Goal: Task Accomplishment & Management: Use online tool/utility

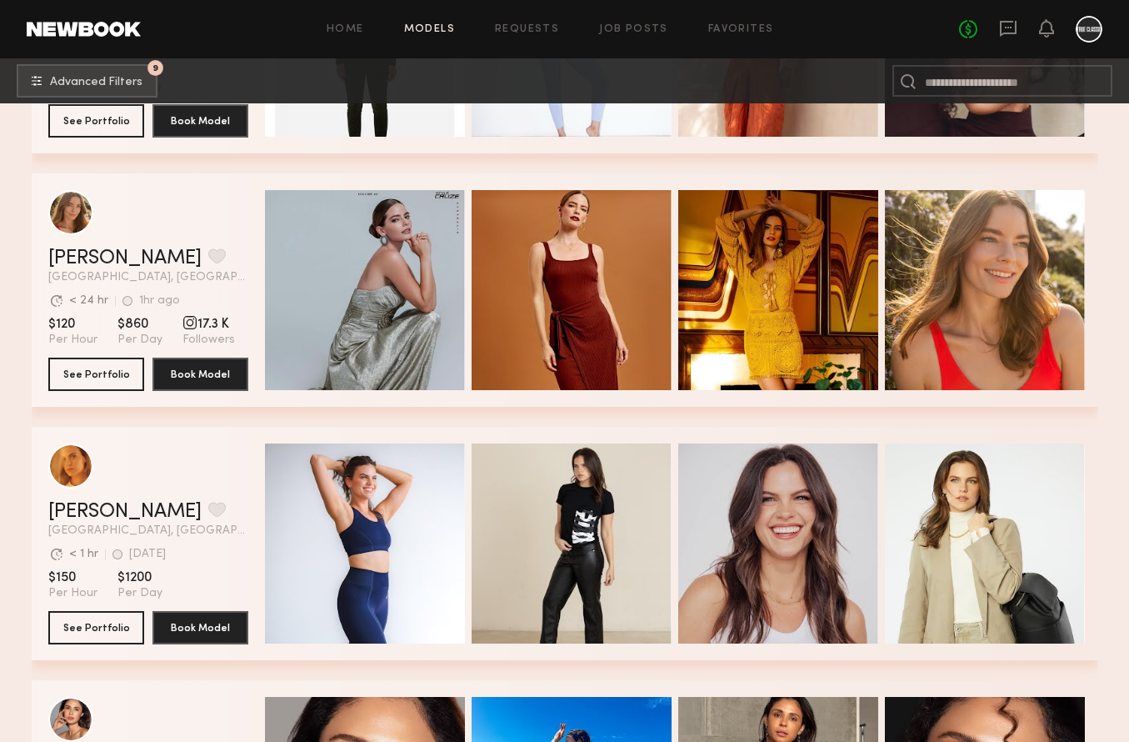
scroll to position [1348, 0]
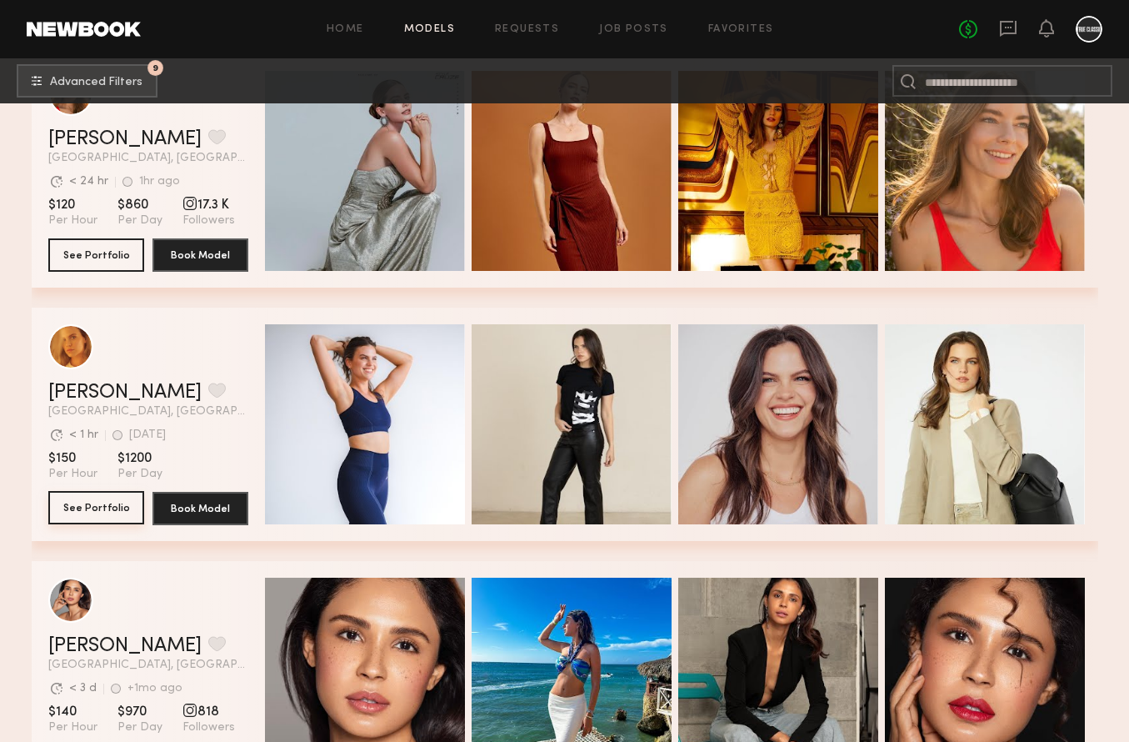
click at [109, 511] on button "See Portfolio" at bounding box center [96, 507] width 96 height 33
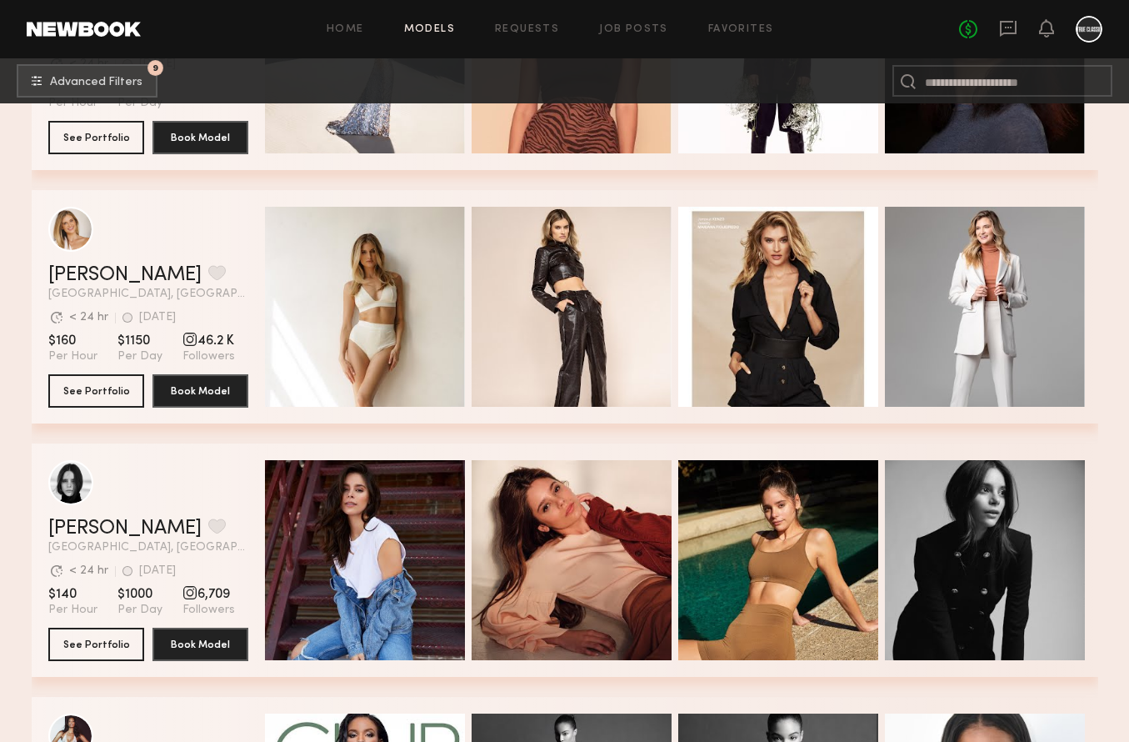
scroll to position [3043, 0]
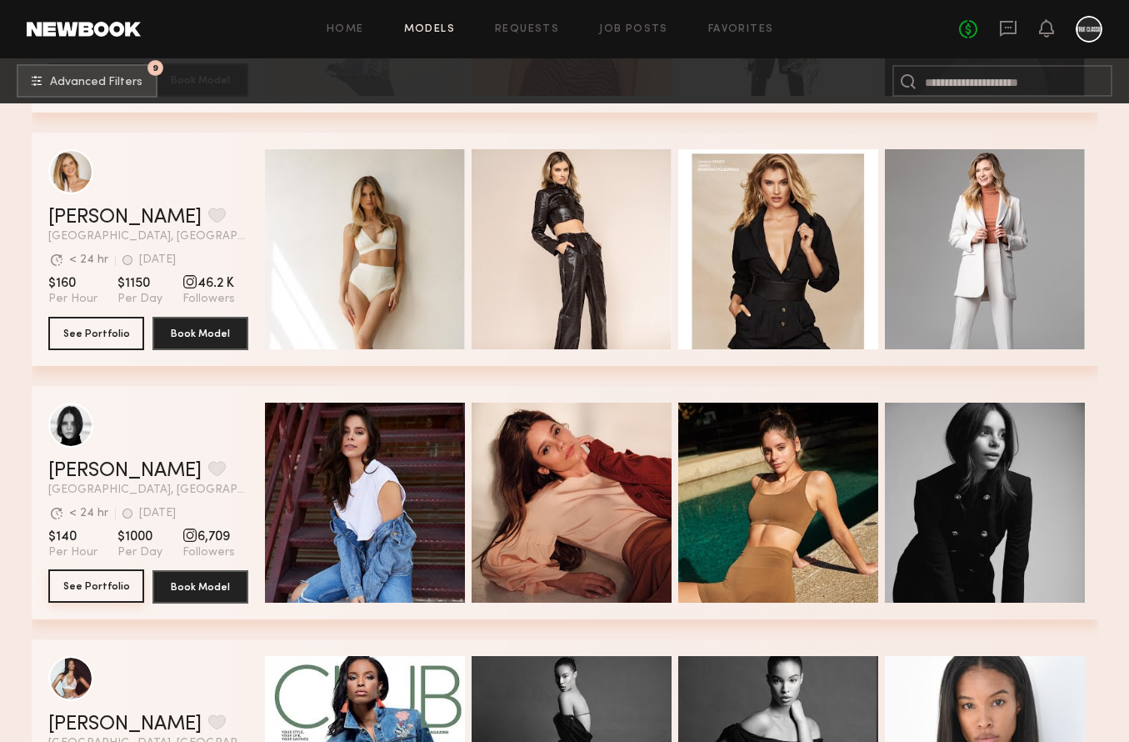
click at [110, 593] on button "See Portfolio" at bounding box center [96, 585] width 96 height 33
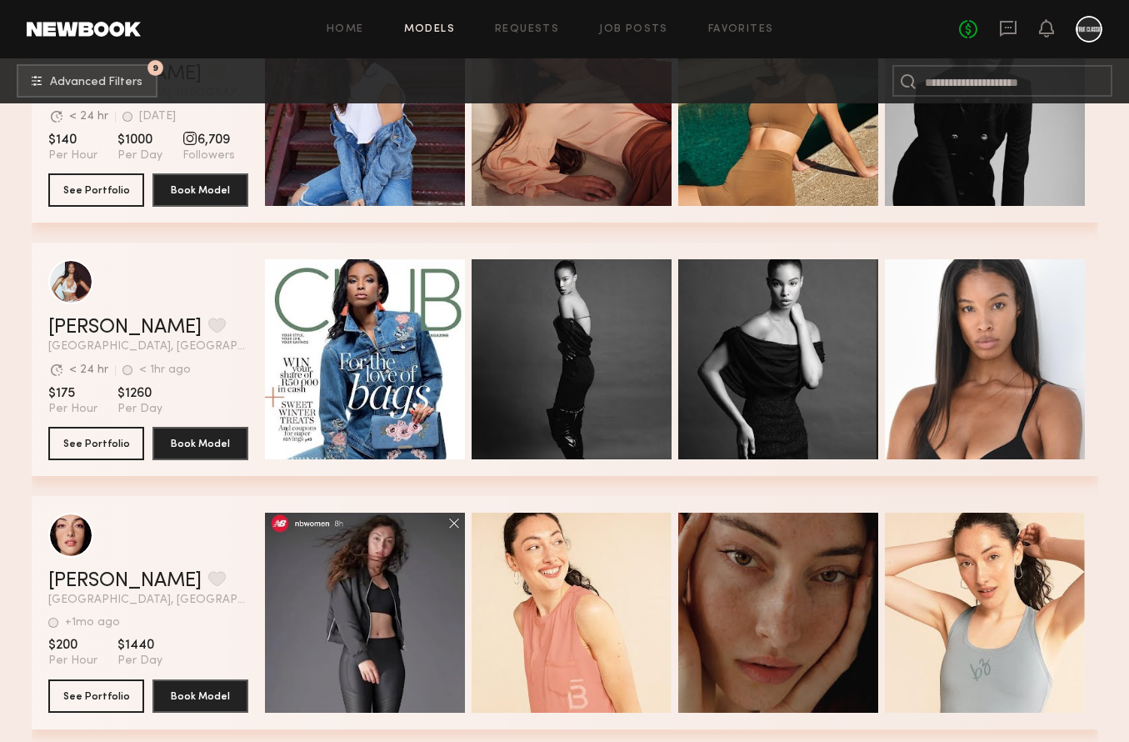
scroll to position [3806, 0]
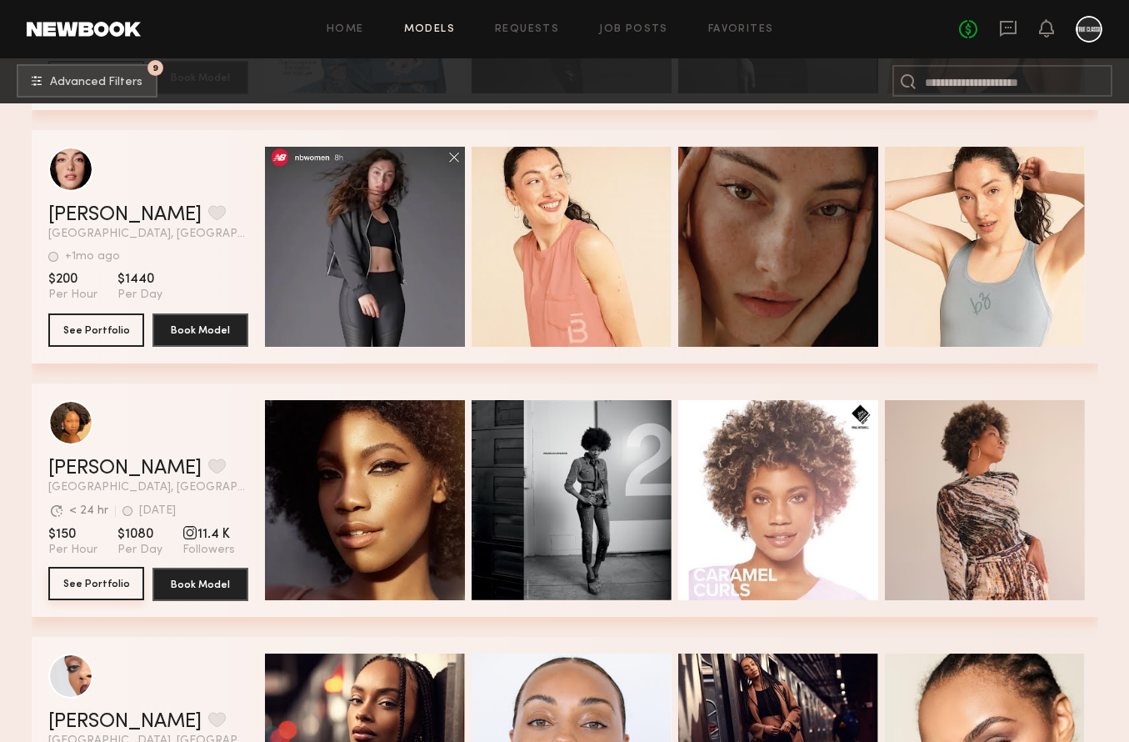
click at [97, 591] on button "See Portfolio" at bounding box center [96, 583] width 96 height 33
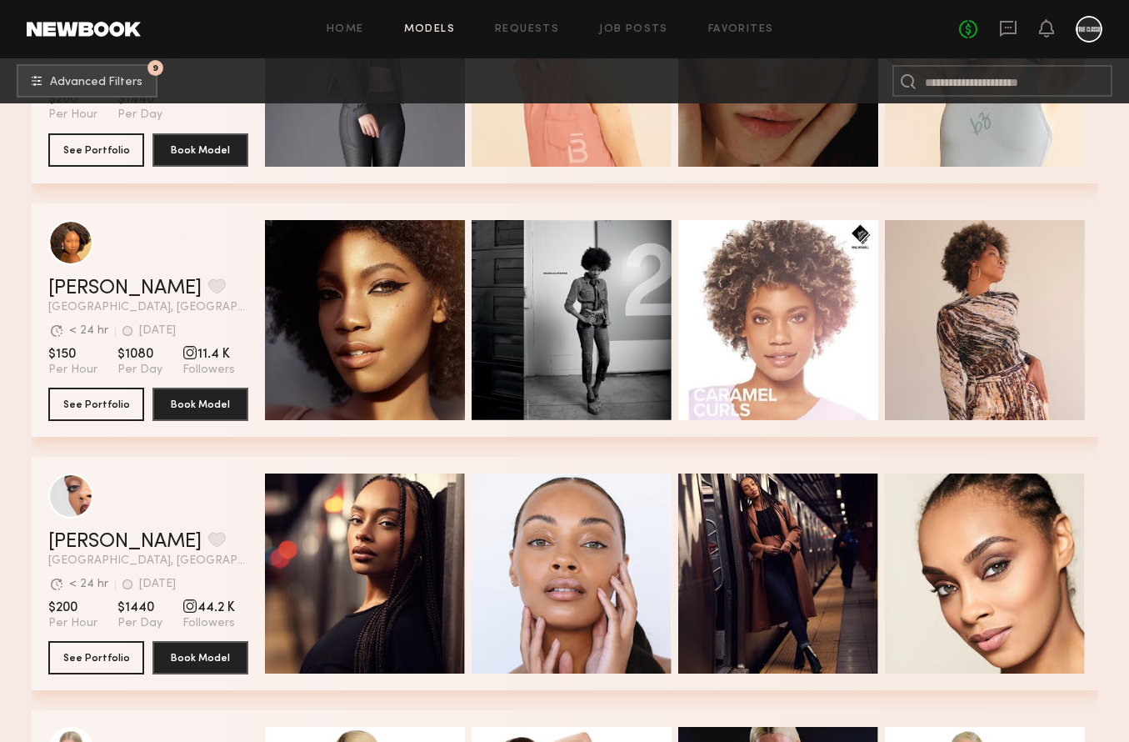
scroll to position [4021, 0]
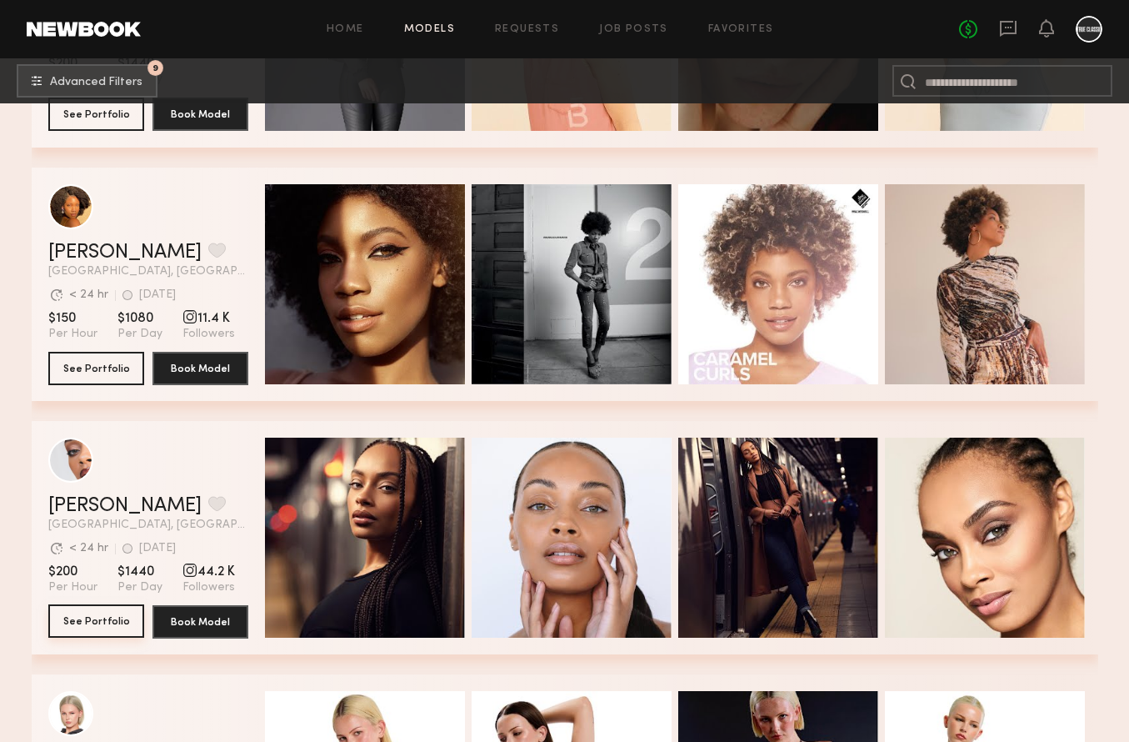
click at [104, 619] on button "See Portfolio" at bounding box center [96, 620] width 96 height 33
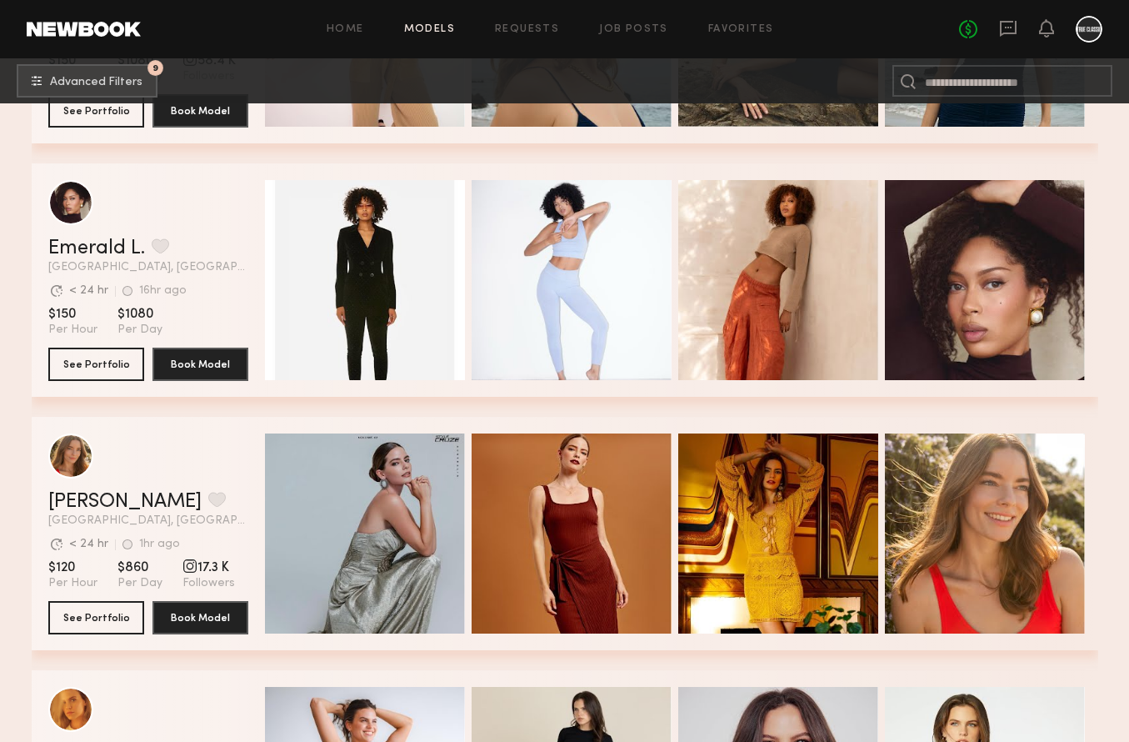
scroll to position [0, 0]
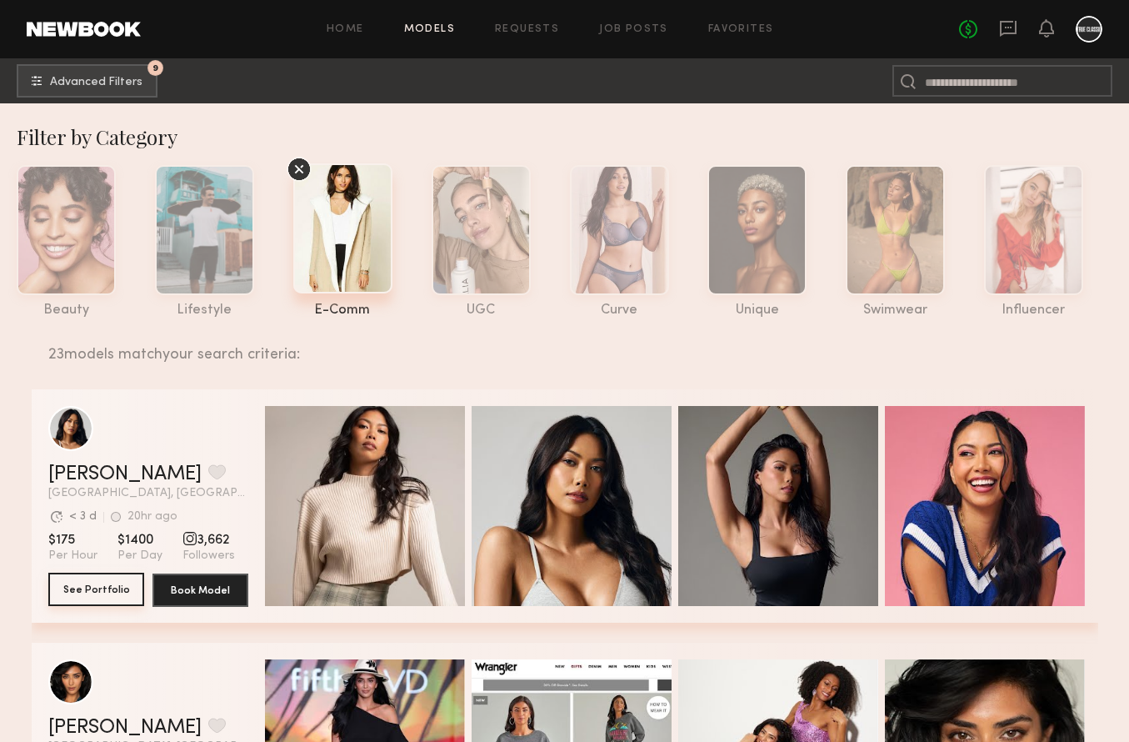
click at [82, 589] on button "See Portfolio" at bounding box center [96, 588] width 96 height 33
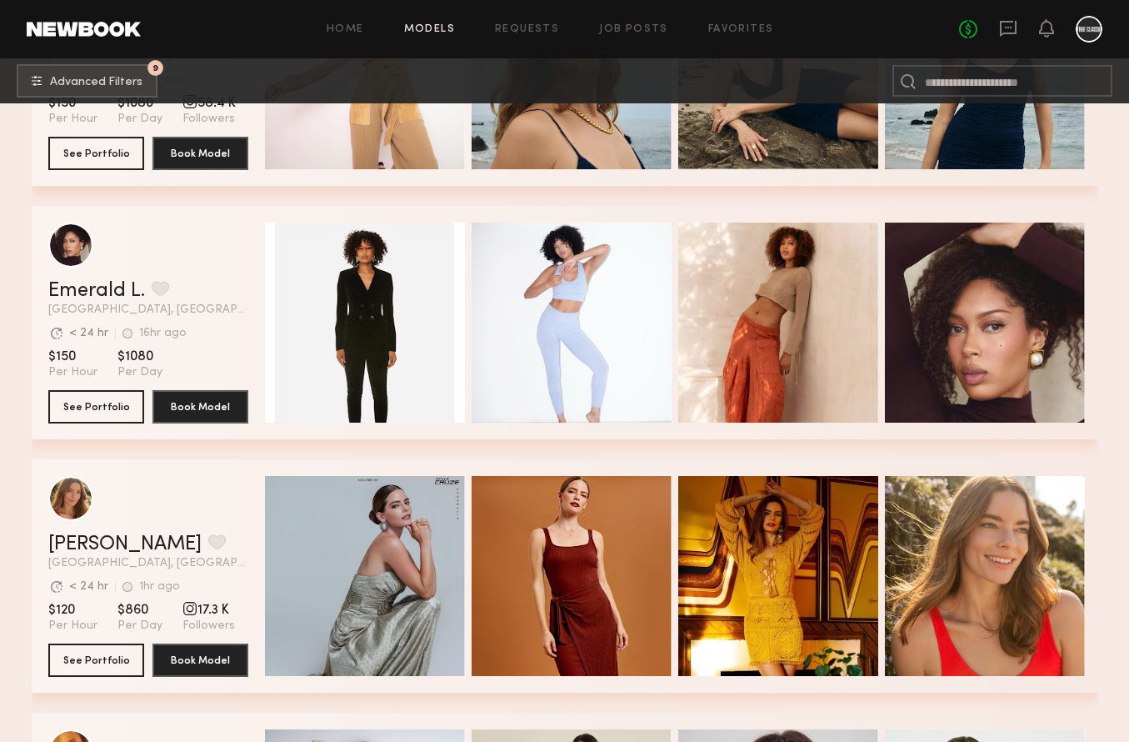
scroll to position [947, 0]
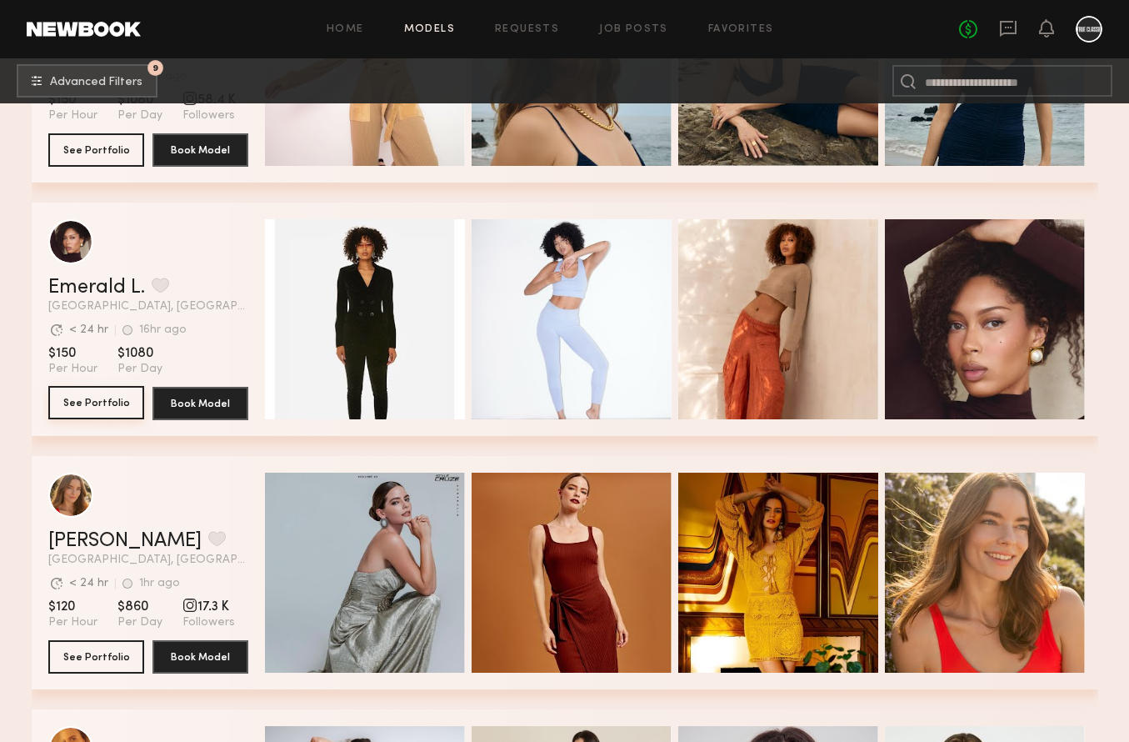
click at [108, 407] on button "See Portfolio" at bounding box center [96, 402] width 96 height 33
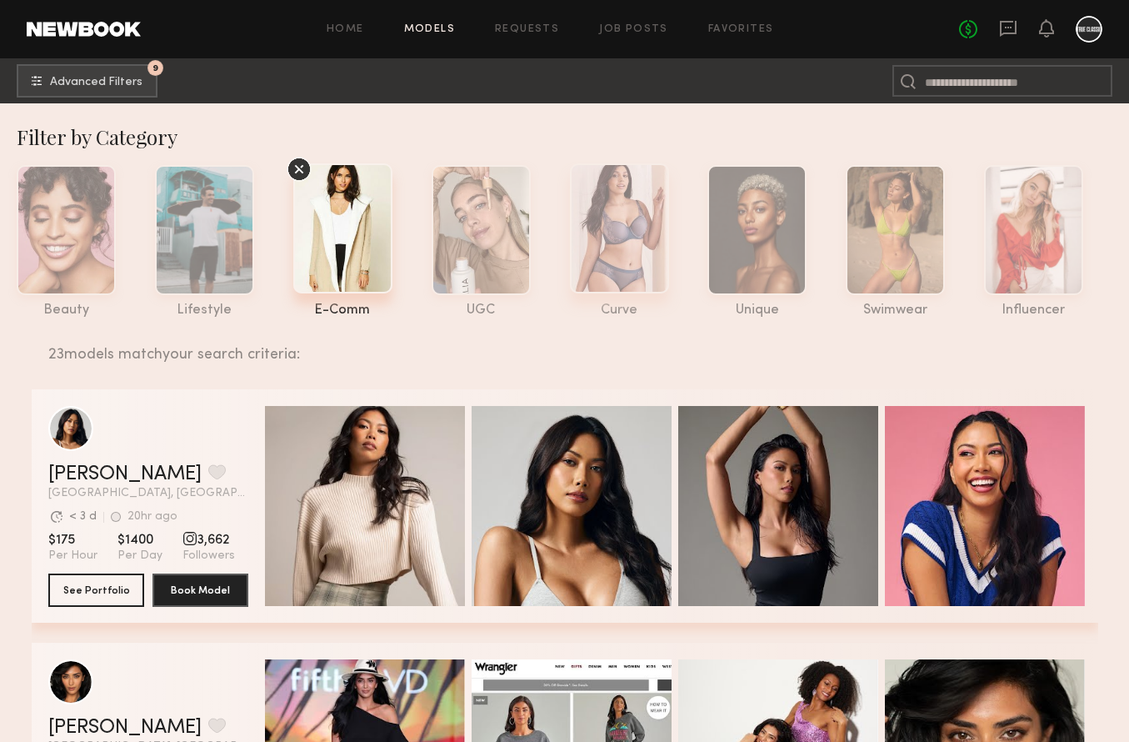
click at [625, 256] on div at bounding box center [619, 228] width 99 height 130
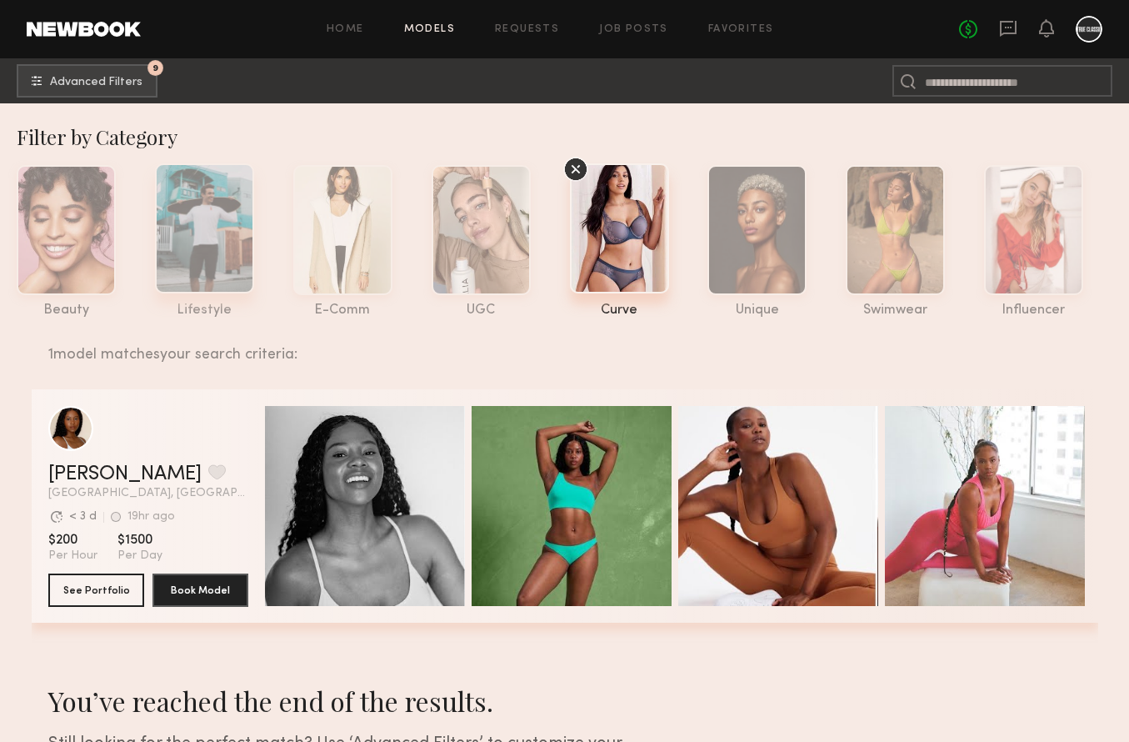
click at [224, 260] on div at bounding box center [204, 228] width 99 height 130
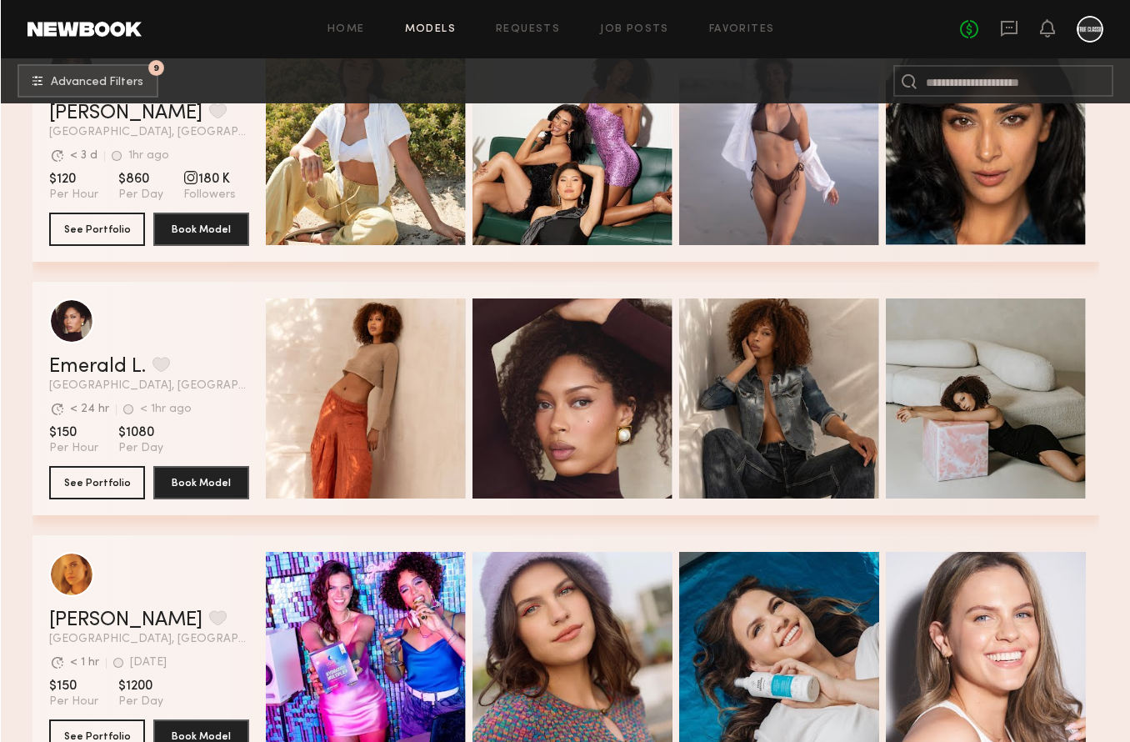
scroll to position [898, 0]
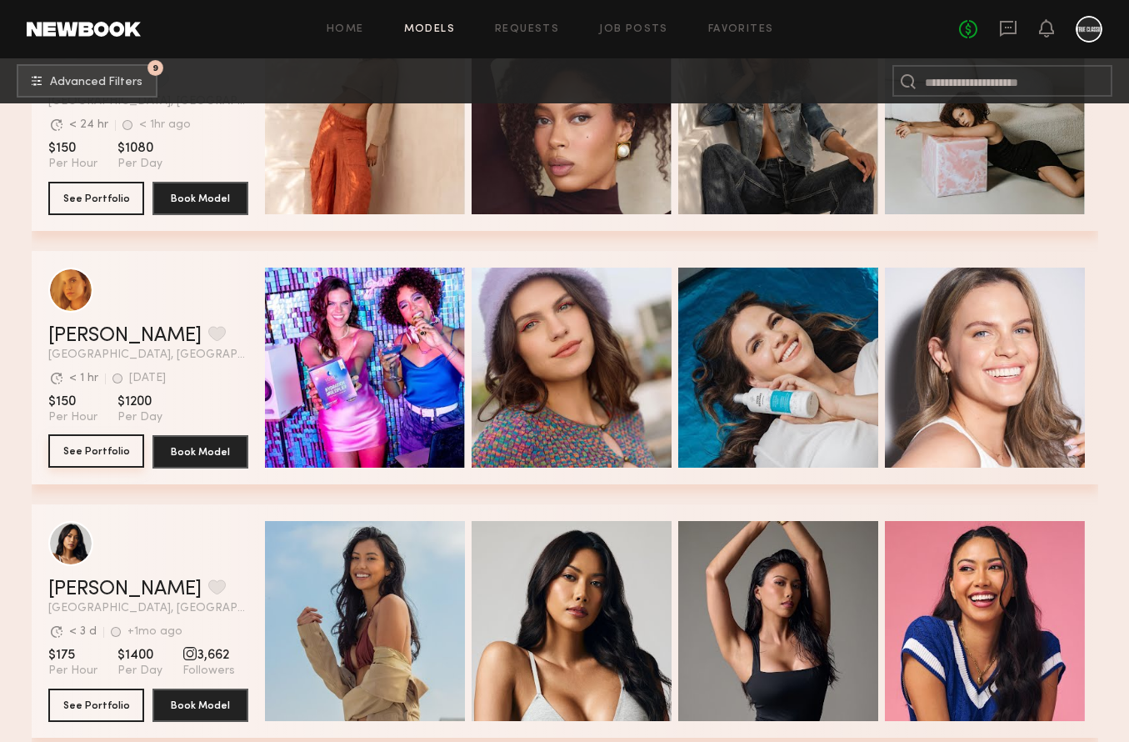
click at [82, 448] on button "See Portfolio" at bounding box center [96, 450] width 96 height 33
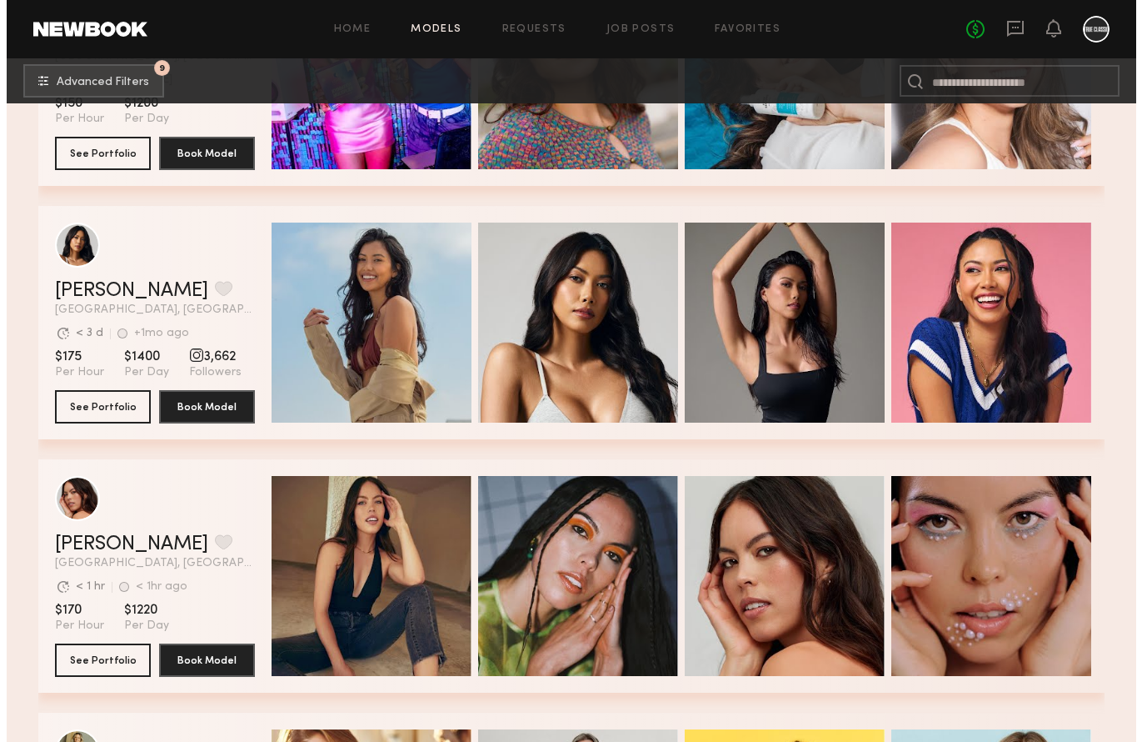
scroll to position [1399, 0]
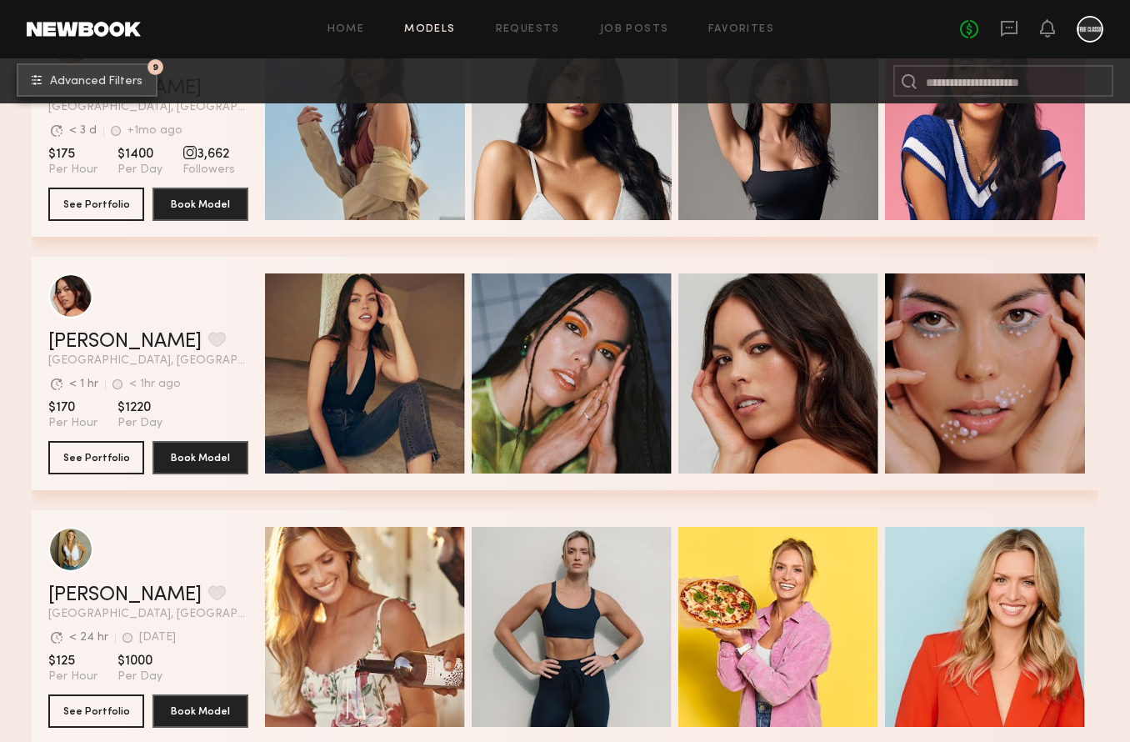
click at [132, 82] on span "Advanced Filters" at bounding box center [96, 82] width 92 height 12
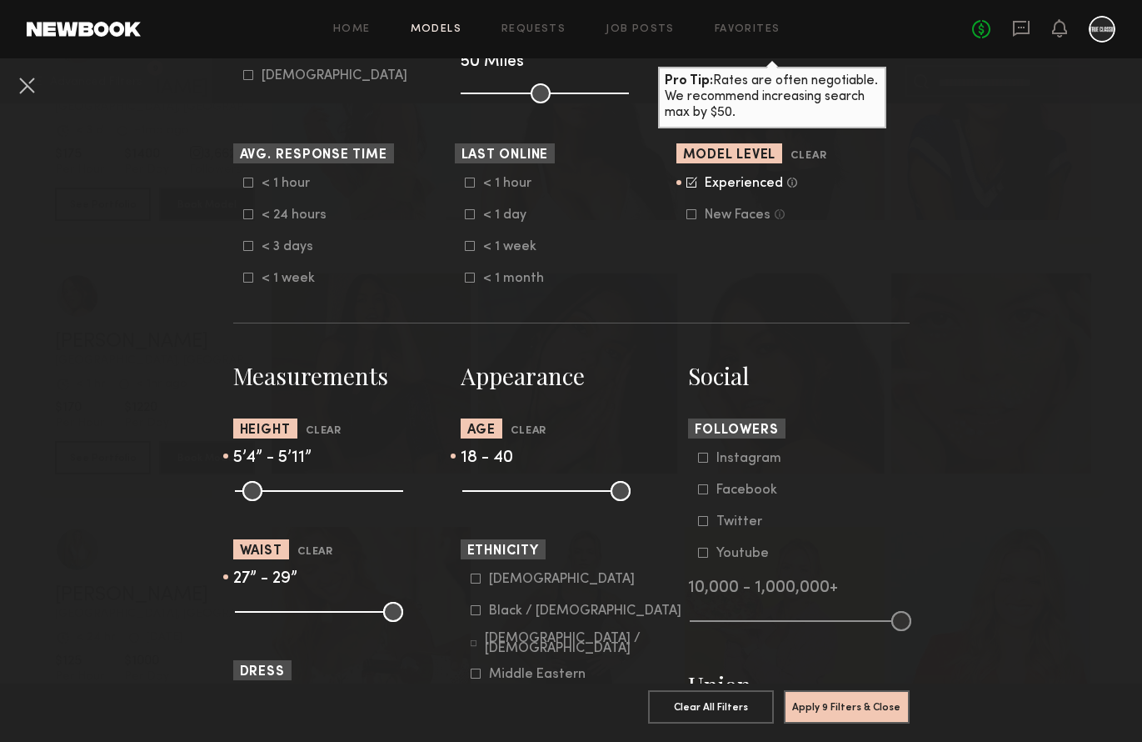
scroll to position [604, 0]
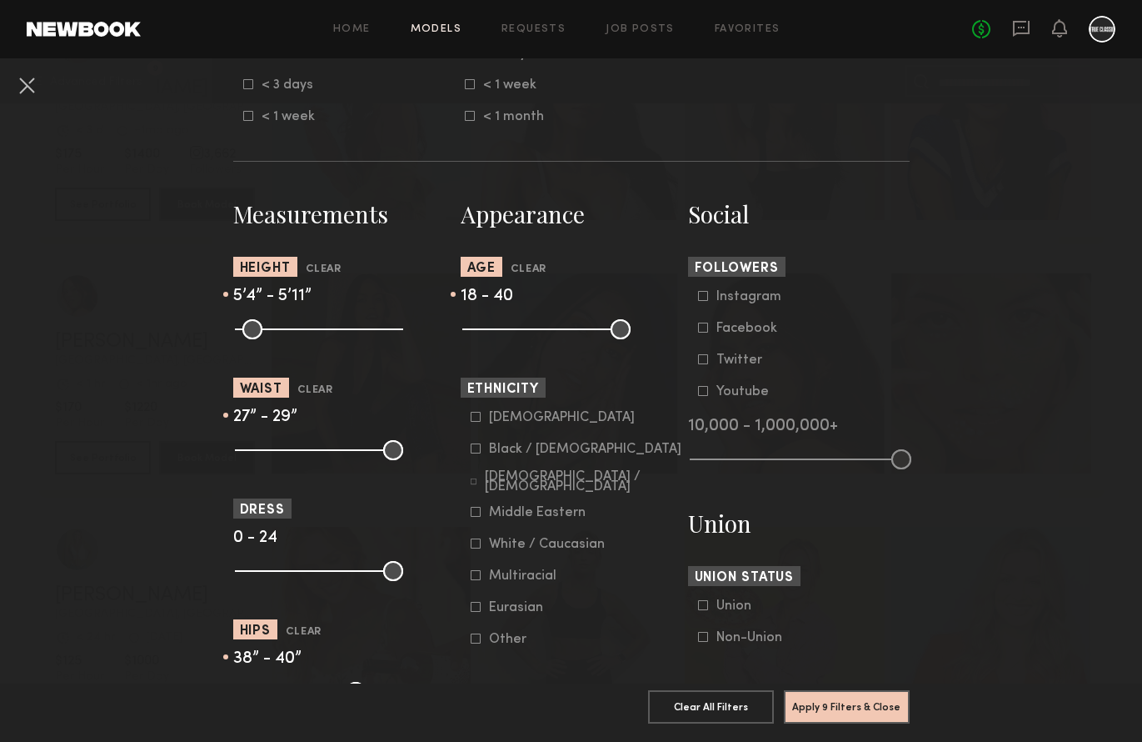
click at [289, 449] on input "range" at bounding box center [319, 450] width 168 height 20
type input "**"
click at [291, 452] on input "range" at bounding box center [319, 450] width 168 height 20
drag, startPoint x: 243, startPoint y: 572, endPoint x: 267, endPoint y: 572, distance: 24.2
type input "*"
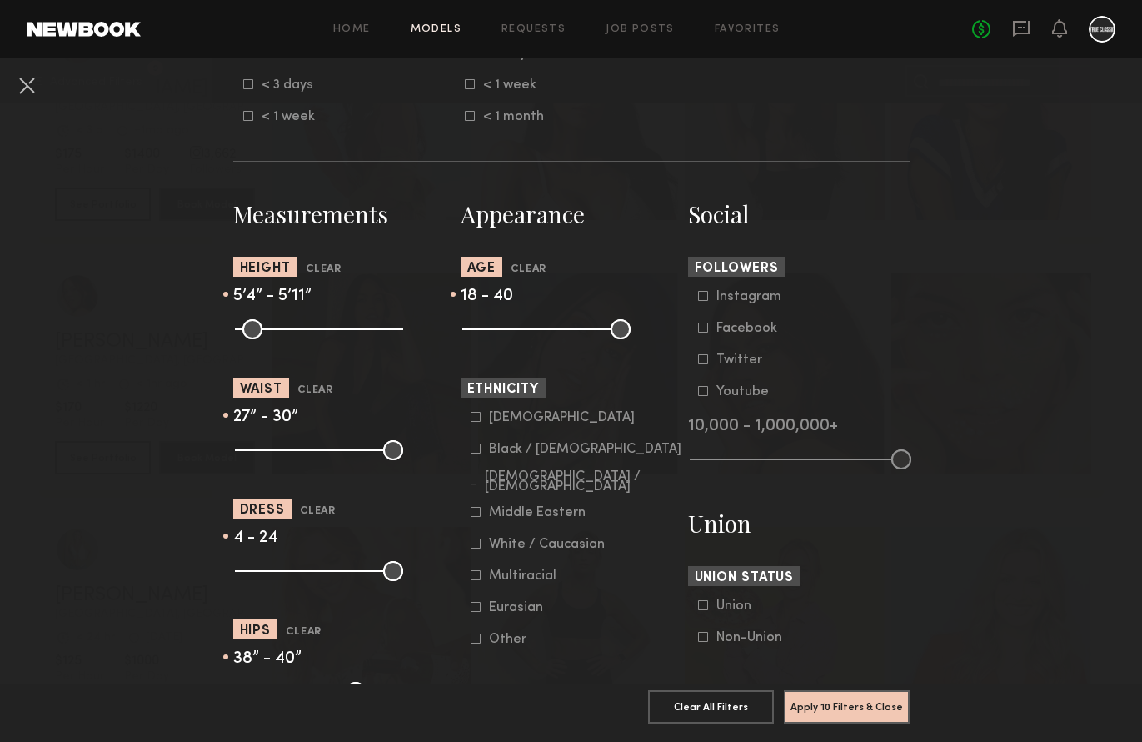
click at [267, 572] on input "range" at bounding box center [319, 571] width 168 height 20
drag, startPoint x: 384, startPoint y: 572, endPoint x: 298, endPoint y: 579, distance: 86.1
type input "**"
click at [298, 579] on input "range" at bounding box center [319, 571] width 168 height 20
drag, startPoint x: 564, startPoint y: 327, endPoint x: 590, endPoint y: 336, distance: 27.4
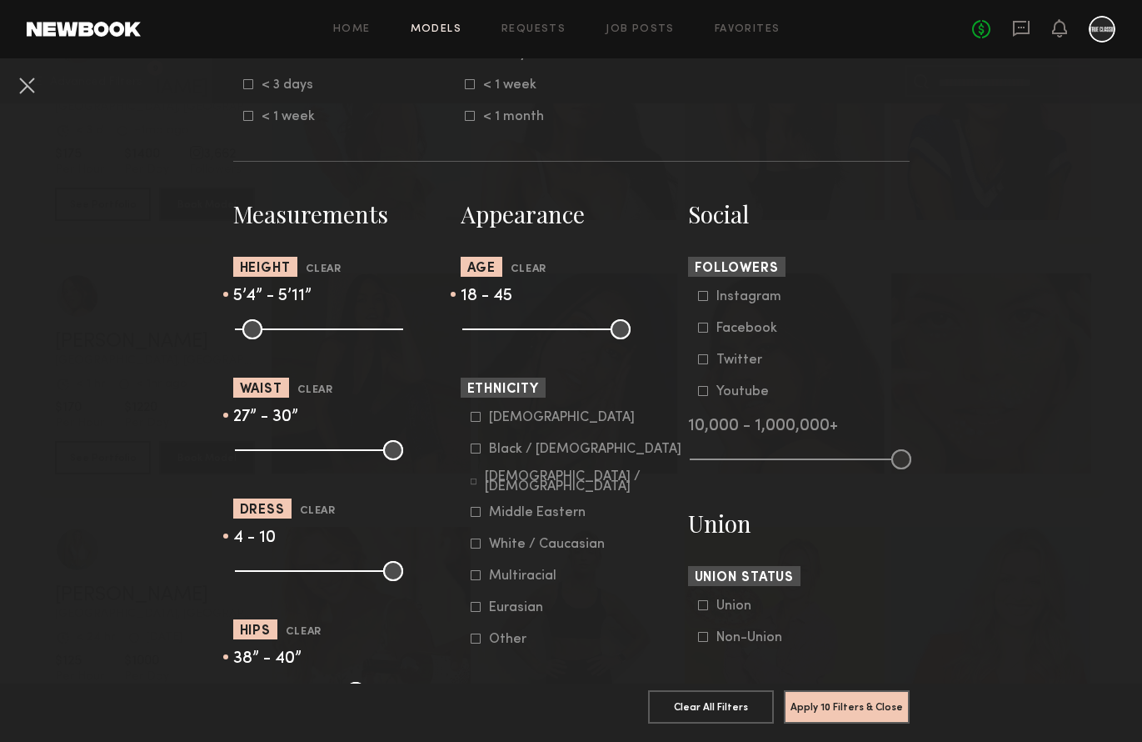
type input "**"
click at [590, 336] on input "range" at bounding box center [546, 329] width 168 height 20
type input "**"
click at [347, 330] on input "range" at bounding box center [319, 329] width 168 height 20
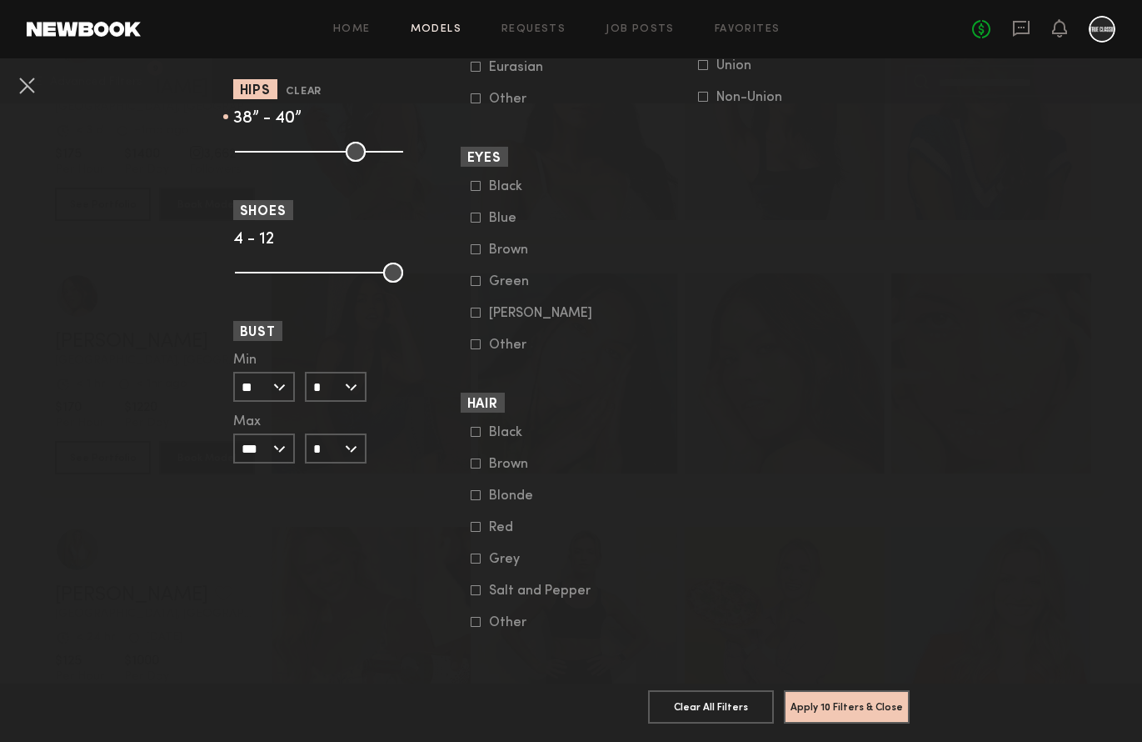
scroll to position [1153, 0]
click at [817, 696] on button "Apply 10 Filters & Close" at bounding box center [847, 705] width 126 height 33
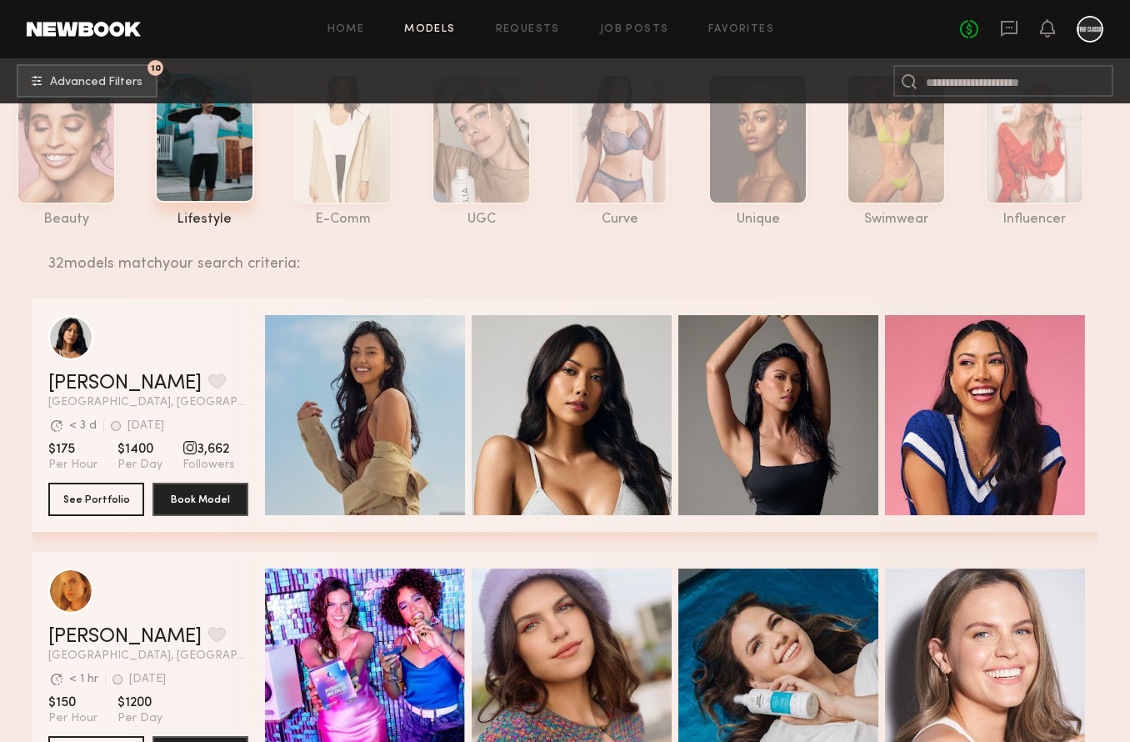
scroll to position [351, 0]
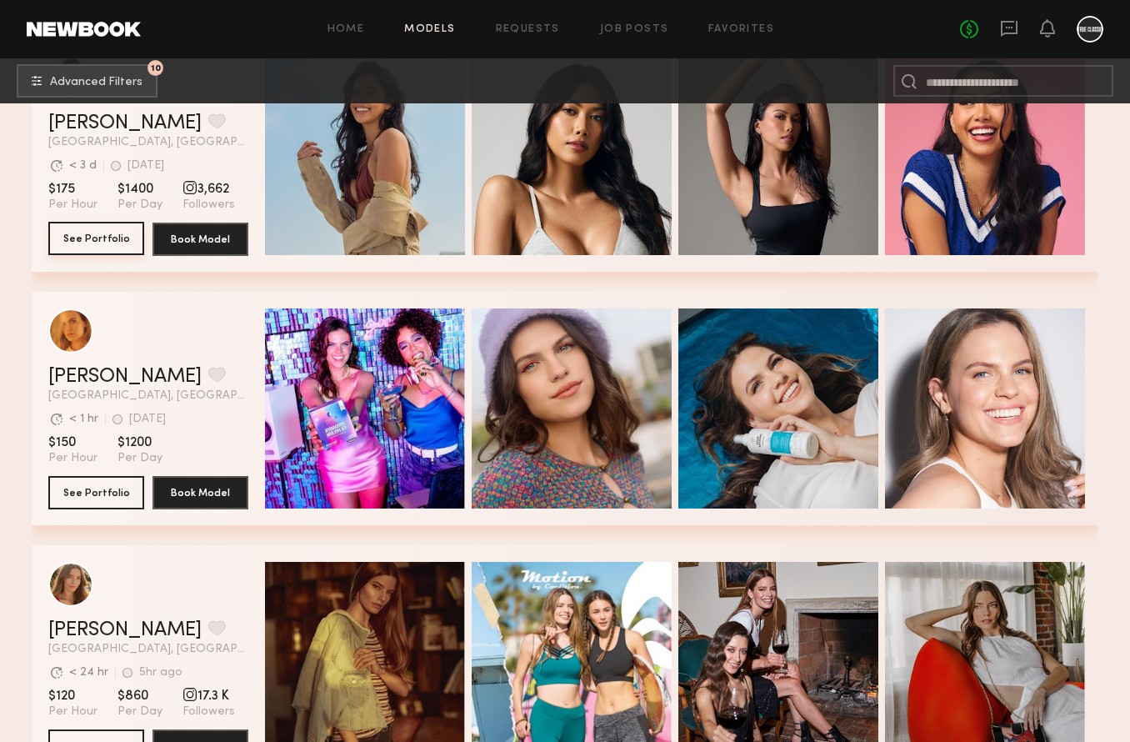
click at [89, 236] on button "See Portfolio" at bounding box center [96, 238] width 96 height 33
click at [163, 644] on span "Los Angeles, CA" at bounding box center [148, 649] width 200 height 12
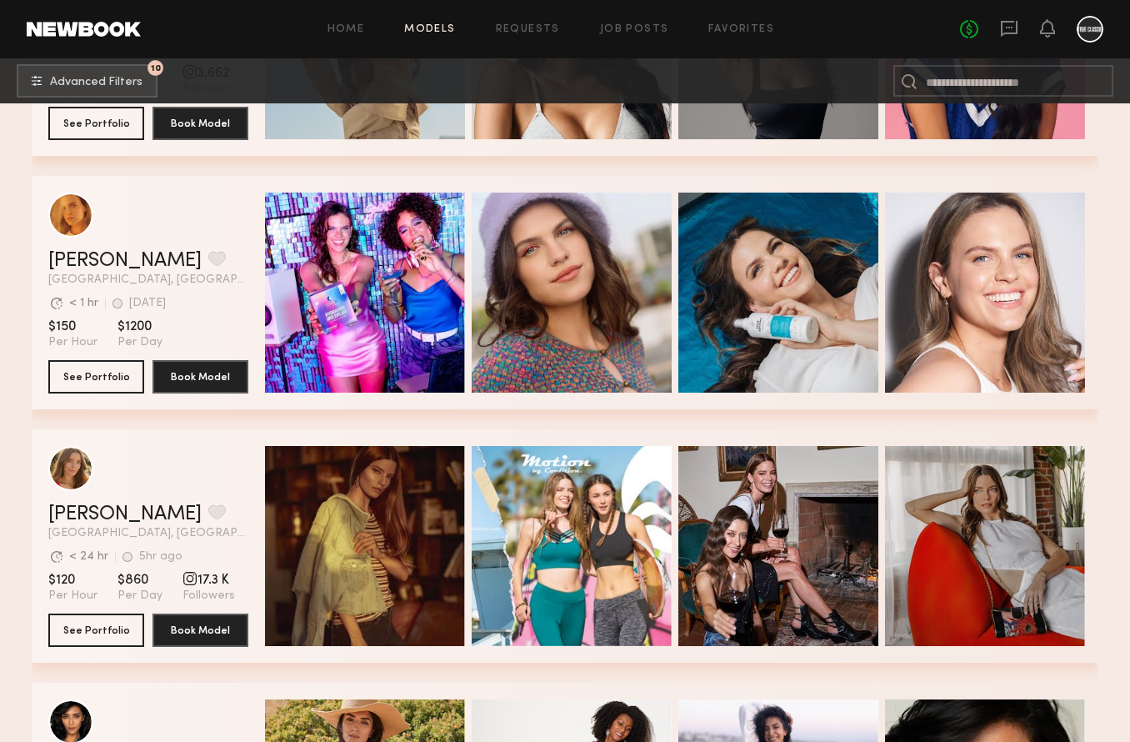
scroll to position [549, 0]
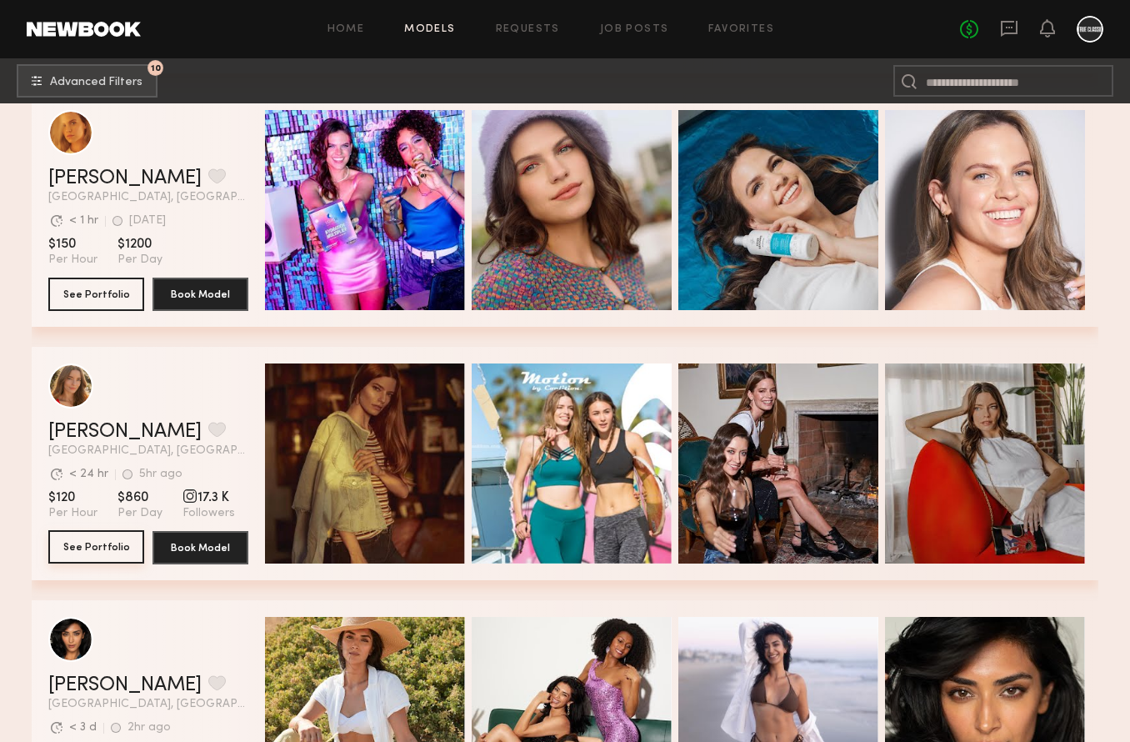
click at [115, 554] on button "See Portfolio" at bounding box center [96, 546] width 96 height 33
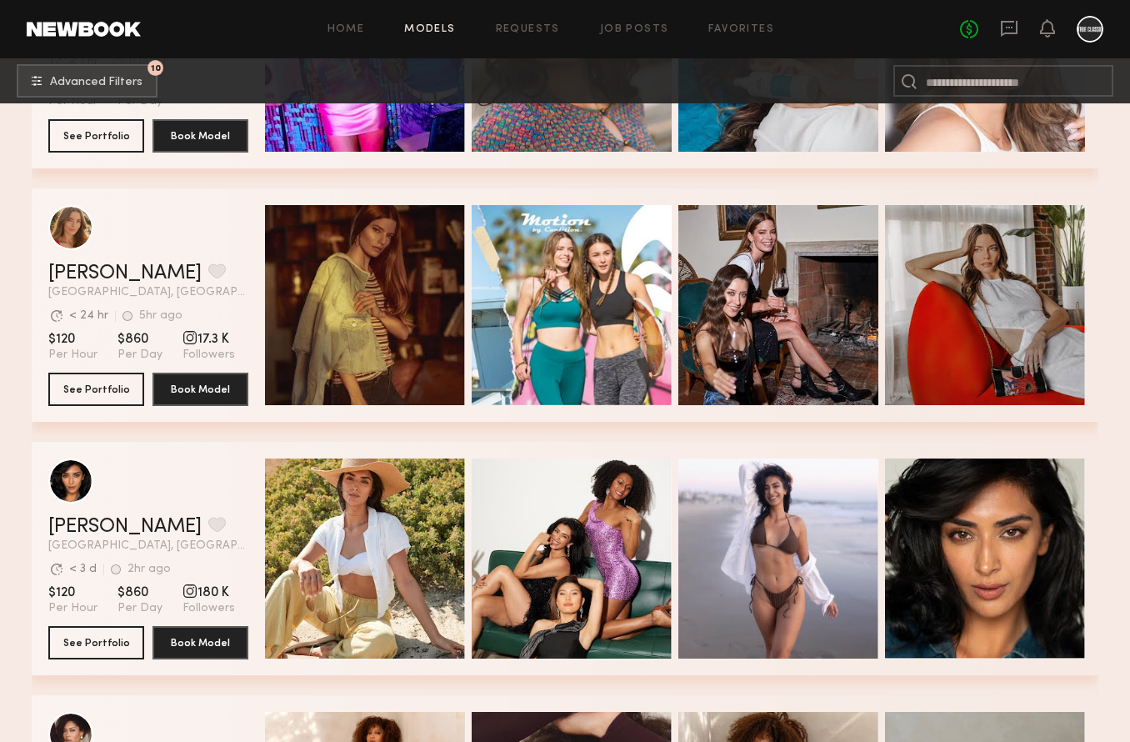
scroll to position [1047, 0]
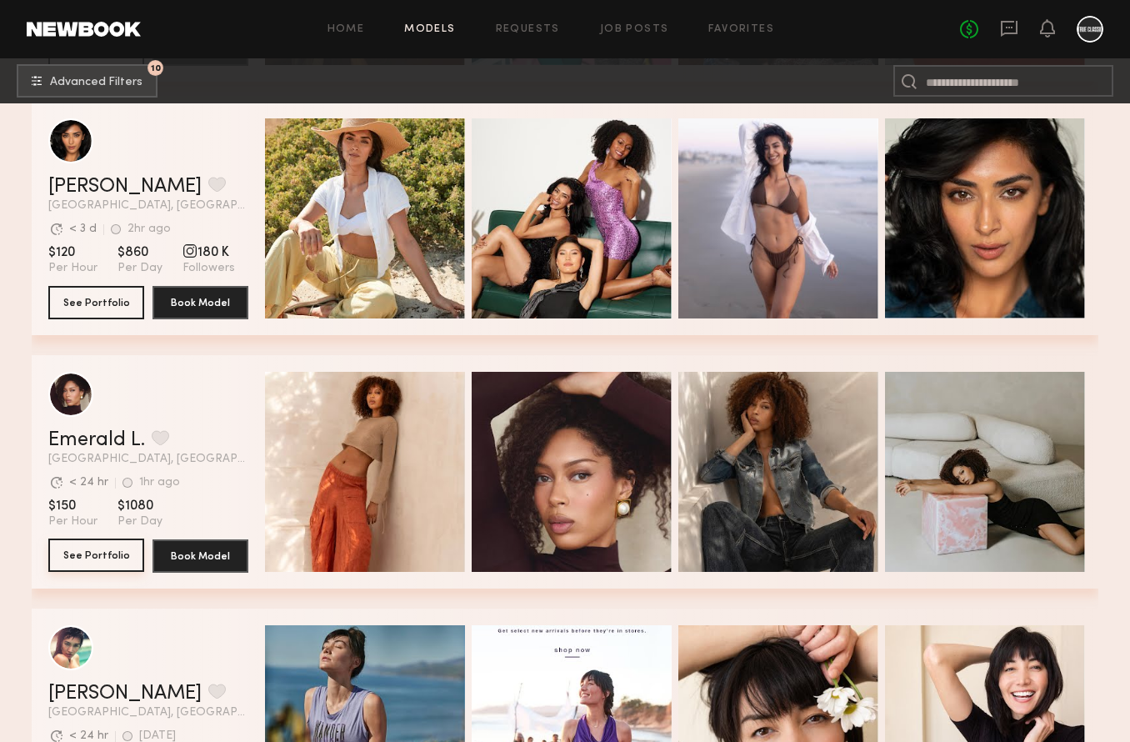
click at [117, 553] on button "See Portfolio" at bounding box center [96, 554] width 96 height 33
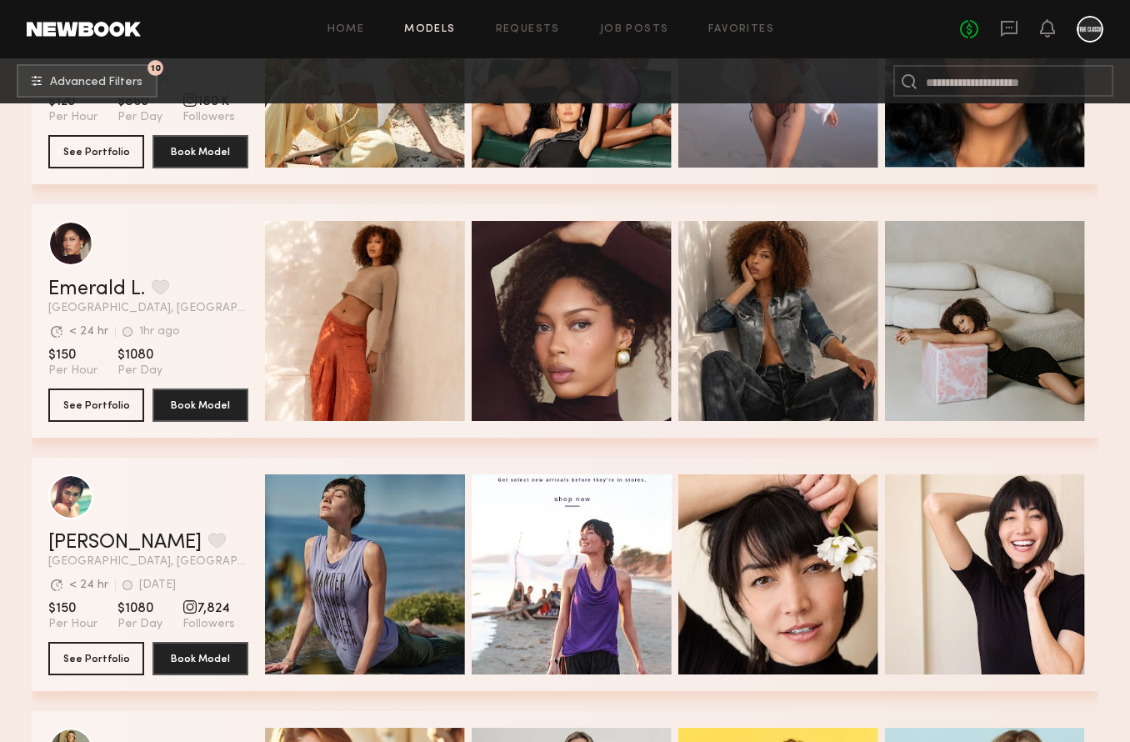
scroll to position [1305, 0]
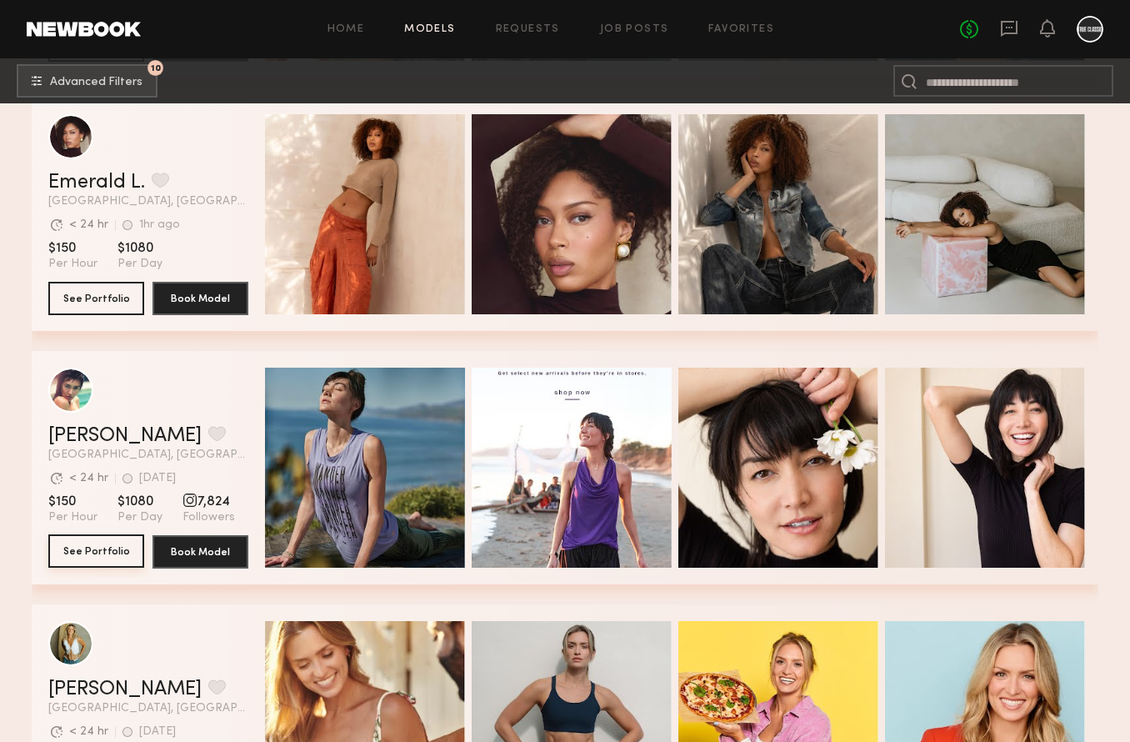
click at [98, 559] on button "See Portfolio" at bounding box center [96, 550] width 96 height 33
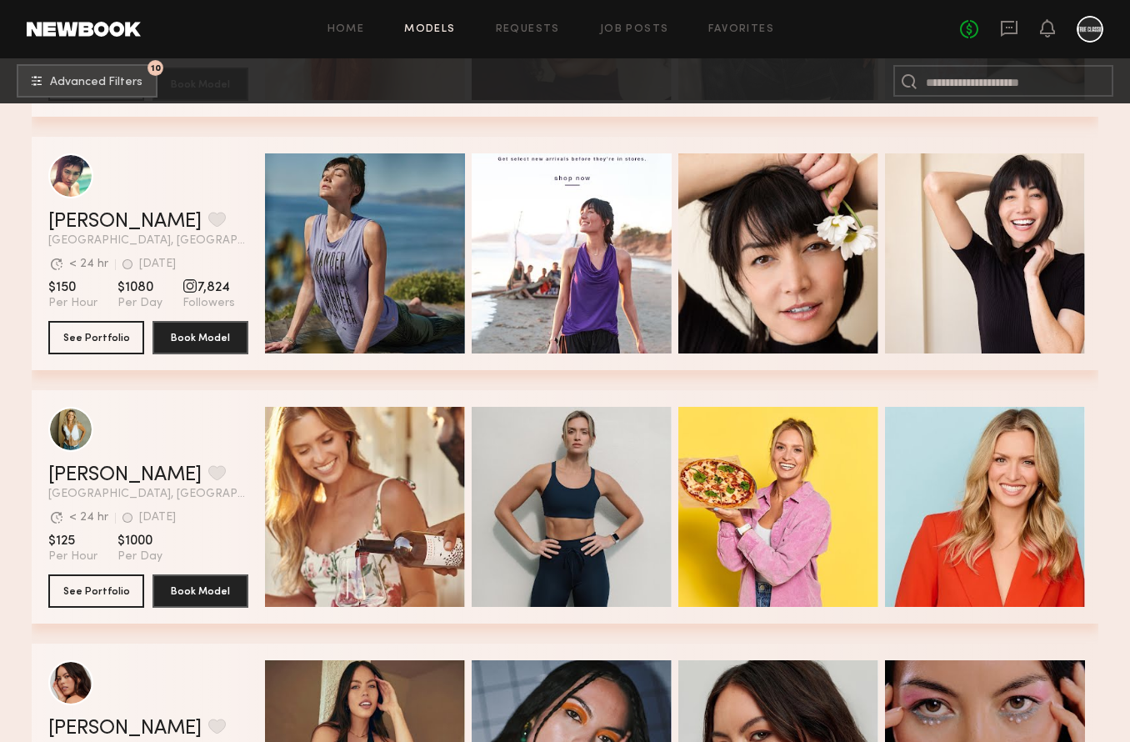
scroll to position [1617, 0]
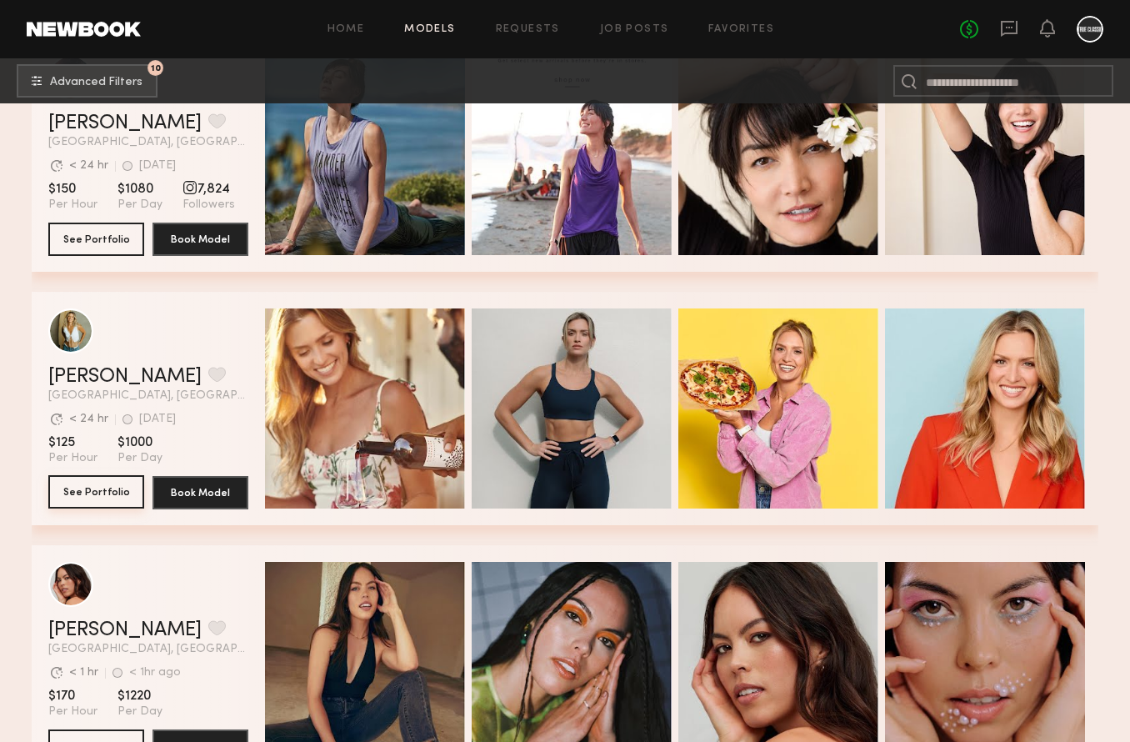
click at [96, 497] on button "See Portfolio" at bounding box center [96, 491] width 96 height 33
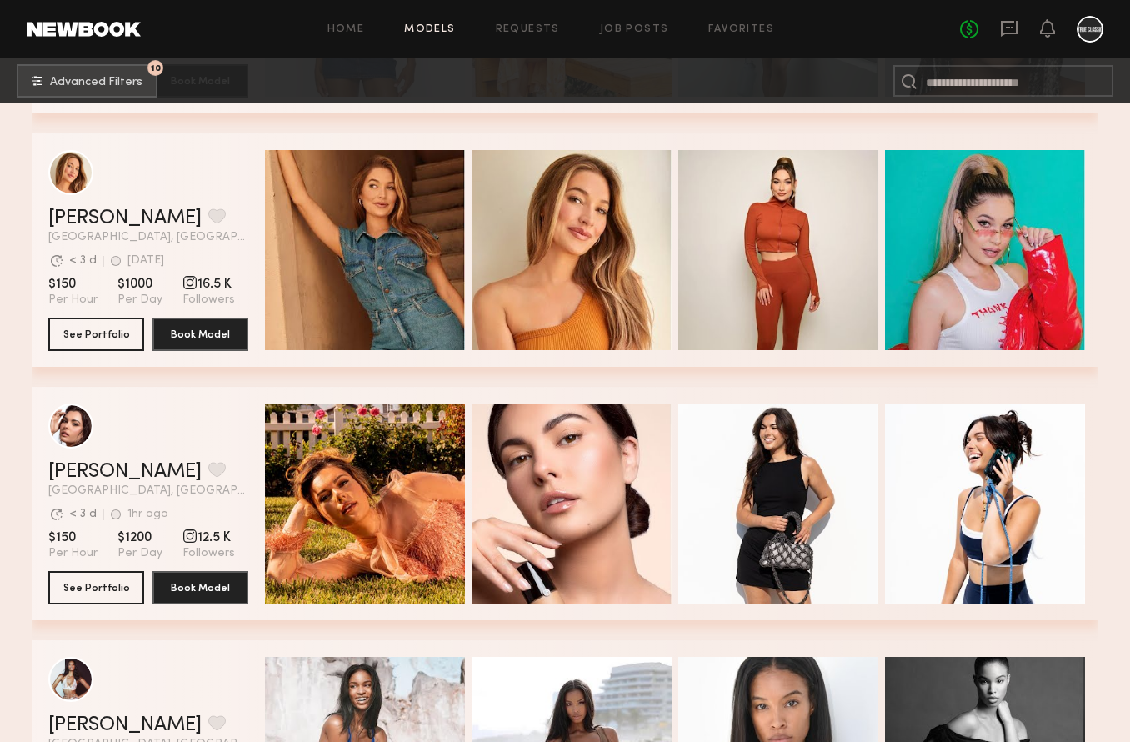
scroll to position [3160, 0]
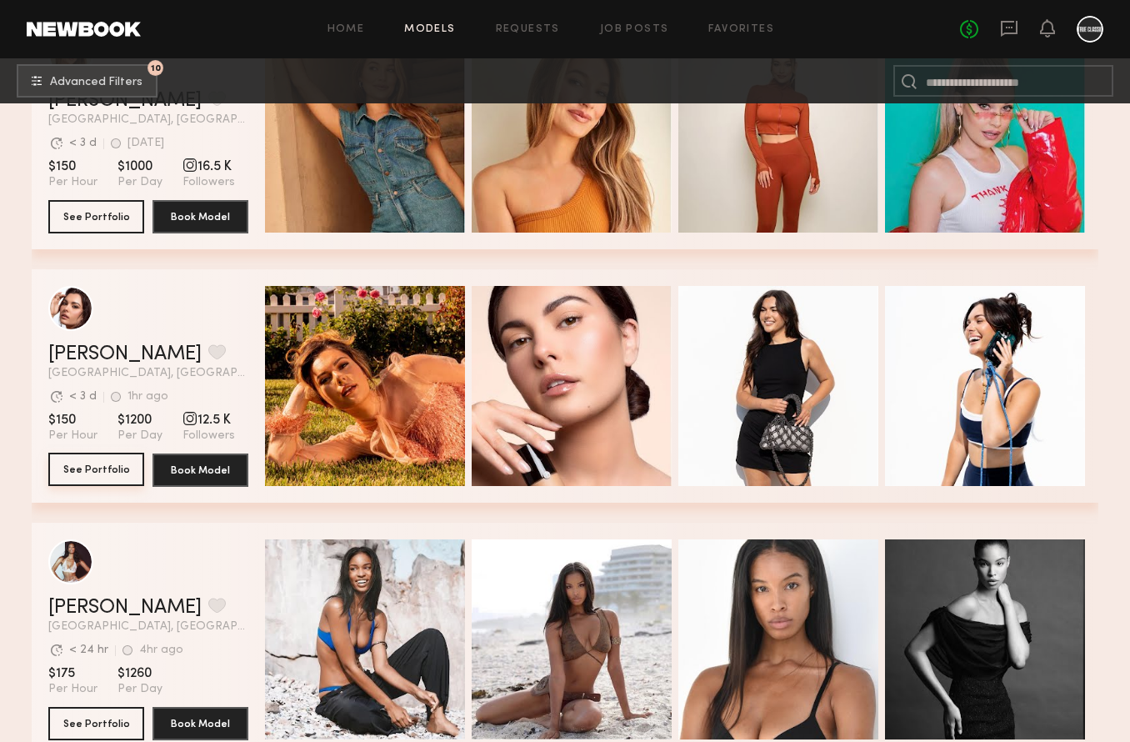
click at [113, 476] on button "See Portfolio" at bounding box center [96, 468] width 96 height 33
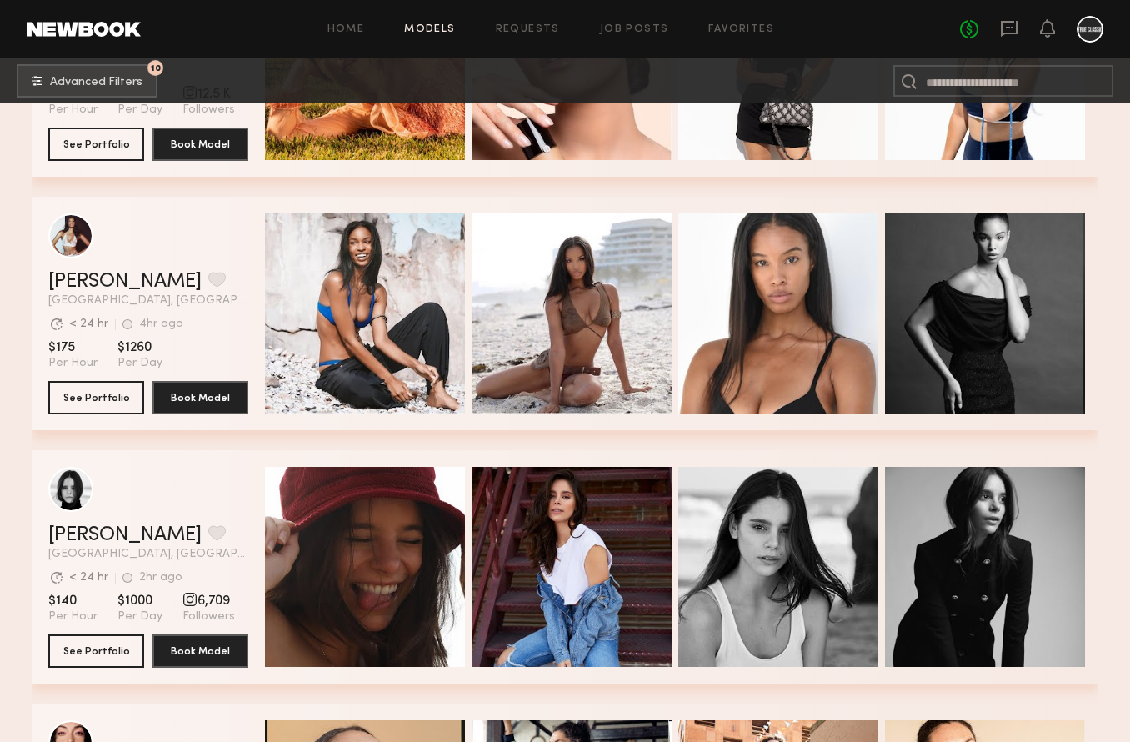
scroll to position [3665, 0]
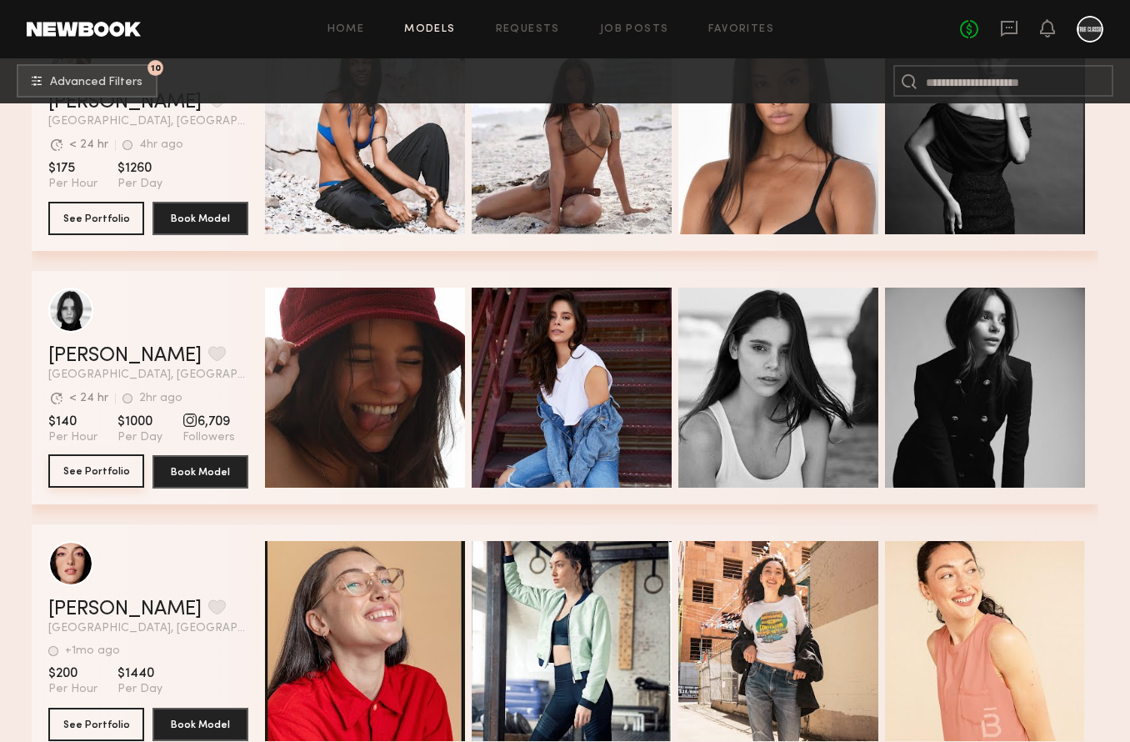
click at [110, 468] on button "See Portfolio" at bounding box center [96, 470] width 96 height 33
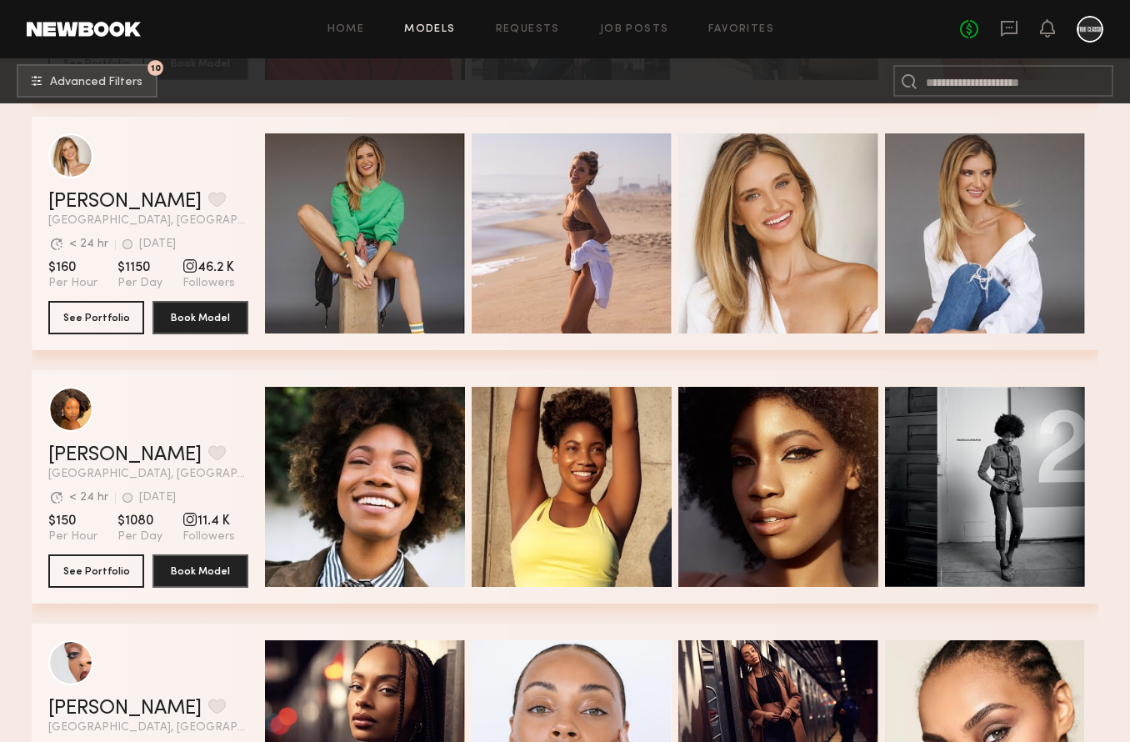
scroll to position [4454, 0]
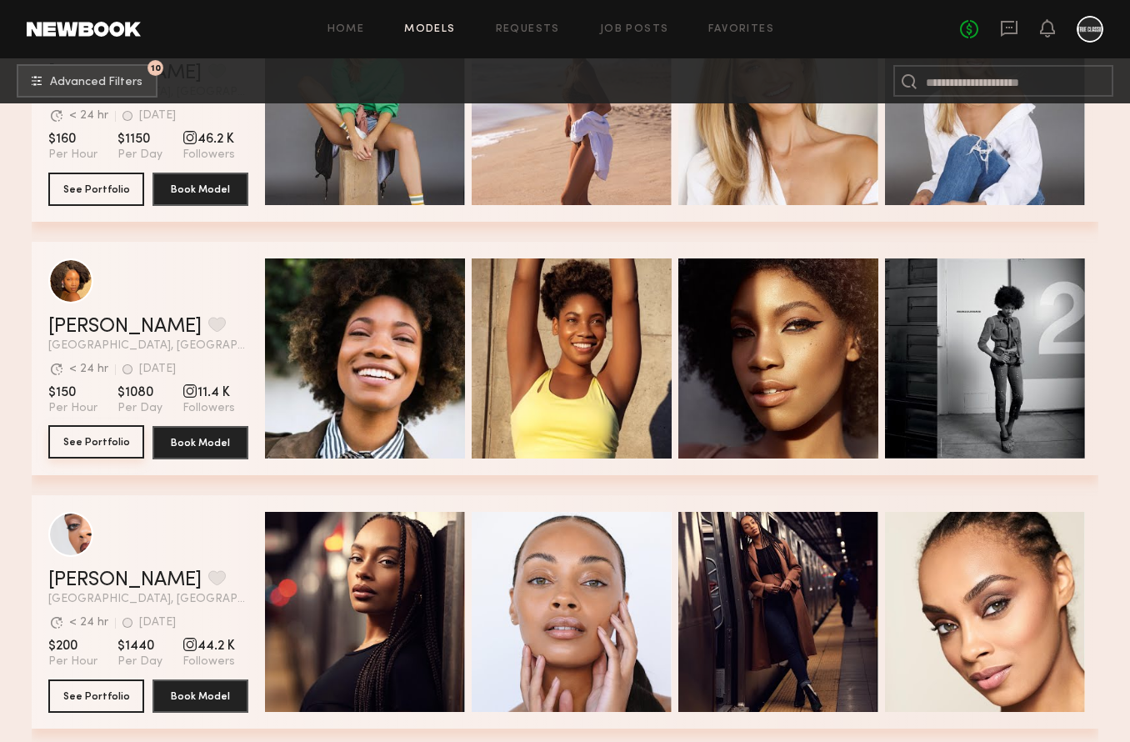
click at [106, 437] on button "See Portfolio" at bounding box center [96, 441] width 96 height 33
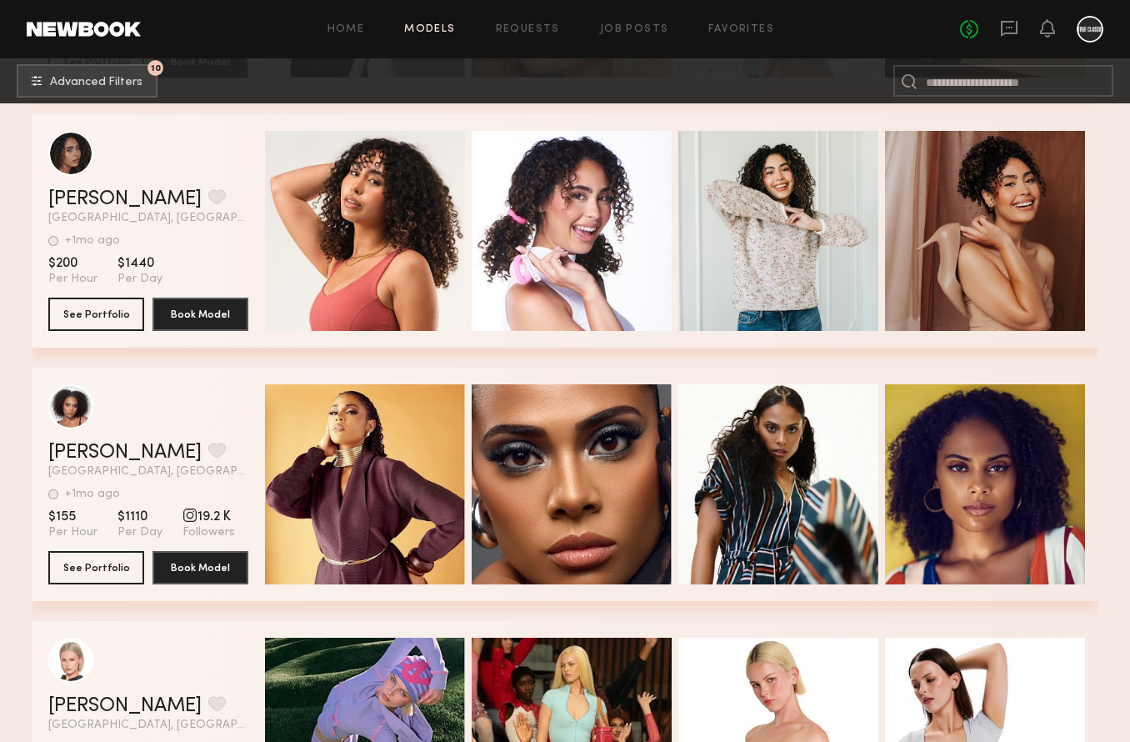
scroll to position [5441, 0]
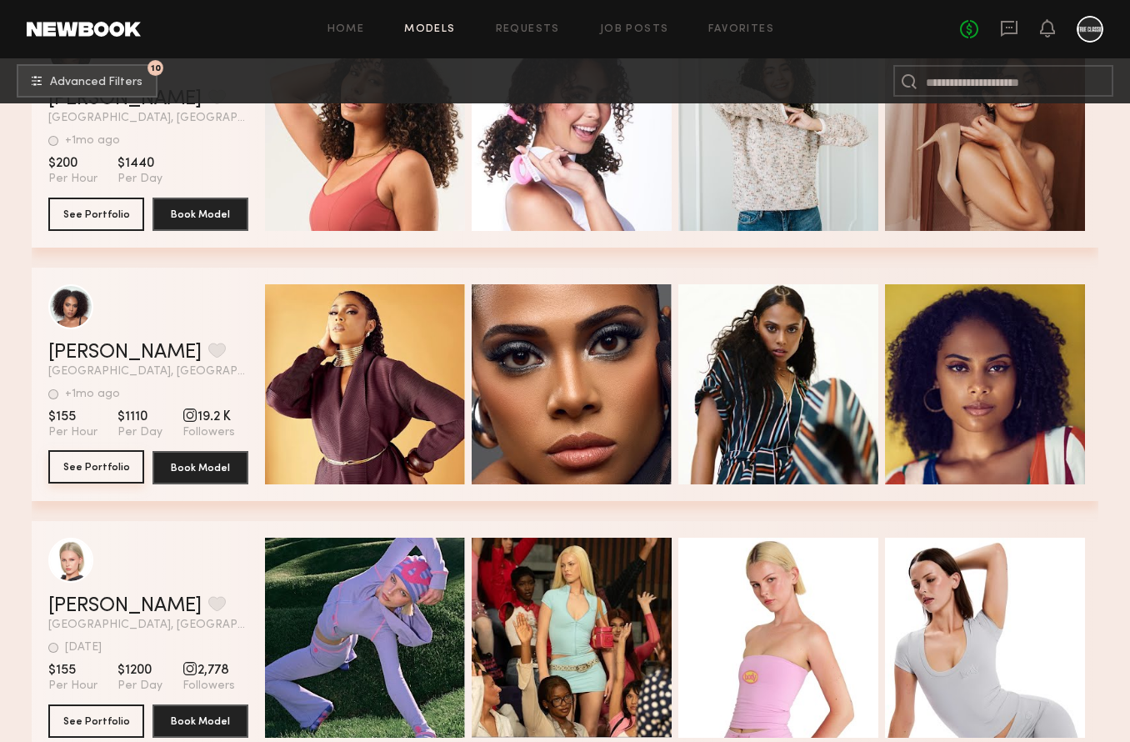
click at [97, 473] on button "See Portfolio" at bounding box center [96, 466] width 96 height 33
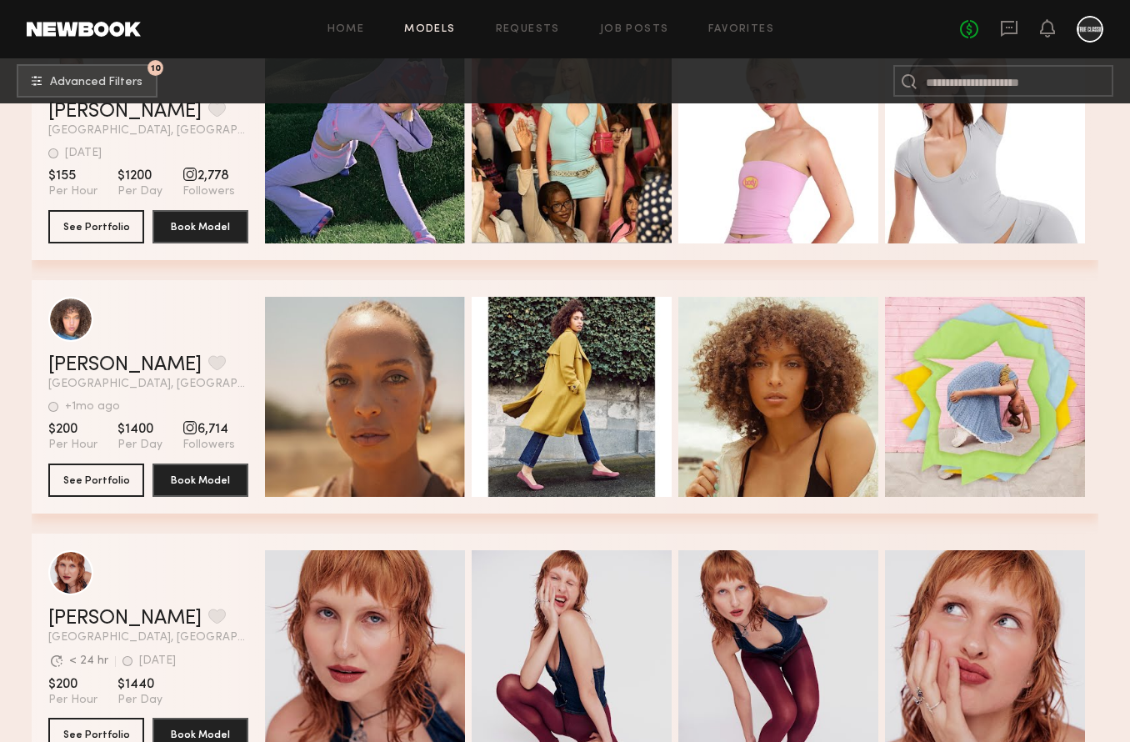
scroll to position [4566, 0]
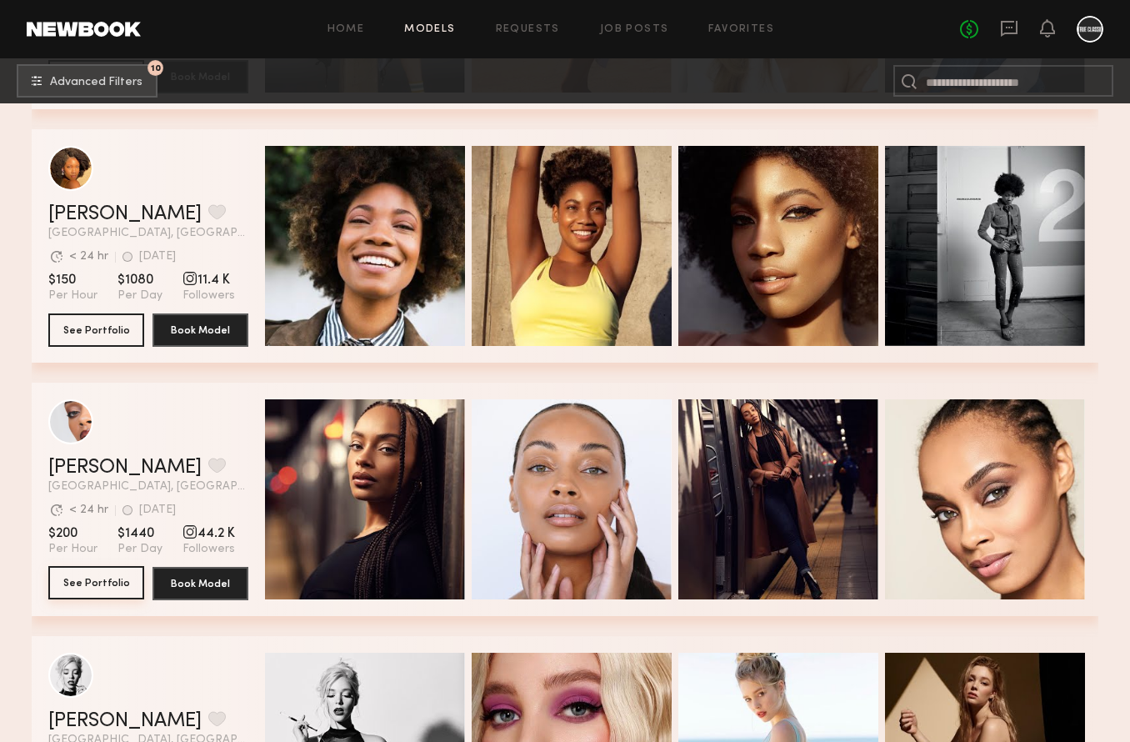
click at [88, 577] on button "See Portfolio" at bounding box center [96, 582] width 96 height 33
click at [81, 332] on button "See Portfolio" at bounding box center [96, 328] width 96 height 33
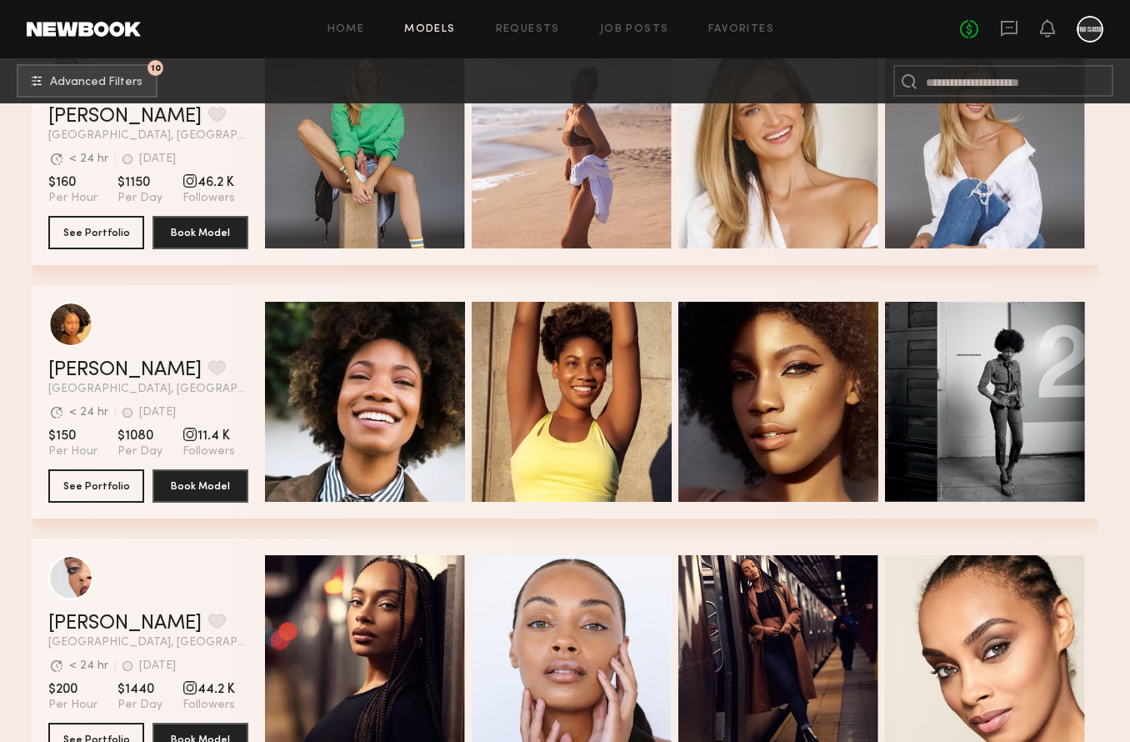
scroll to position [4320, 0]
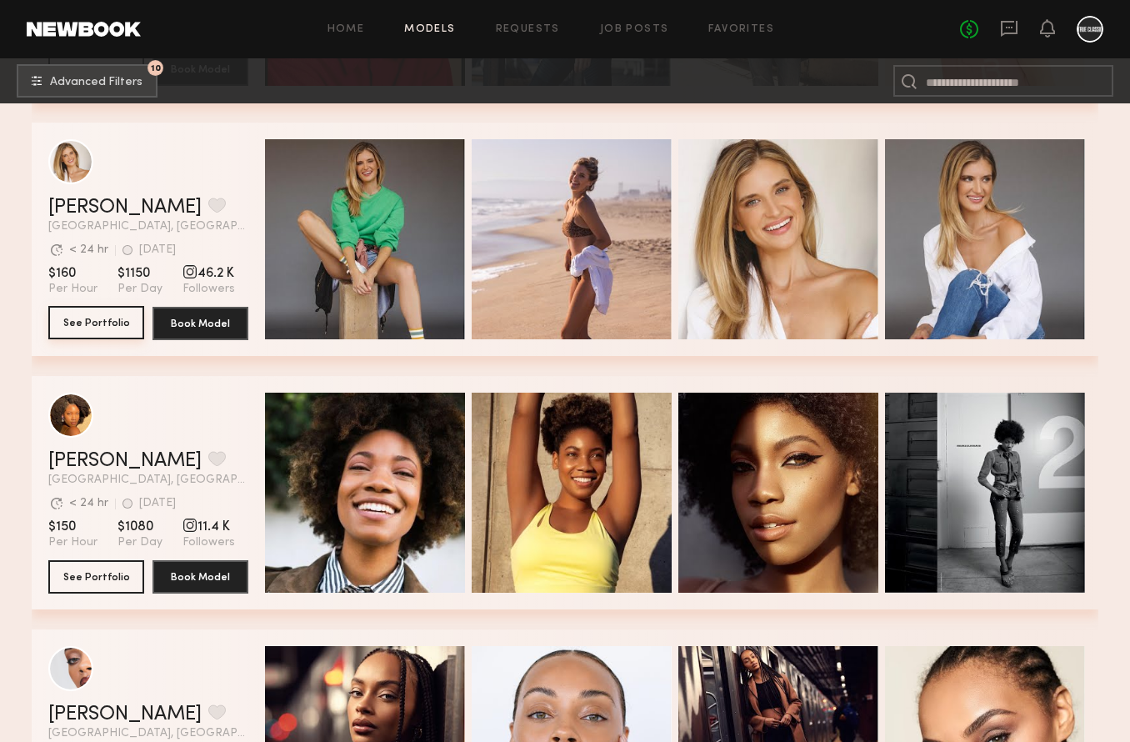
click at [92, 310] on button "See Portfolio" at bounding box center [96, 322] width 96 height 33
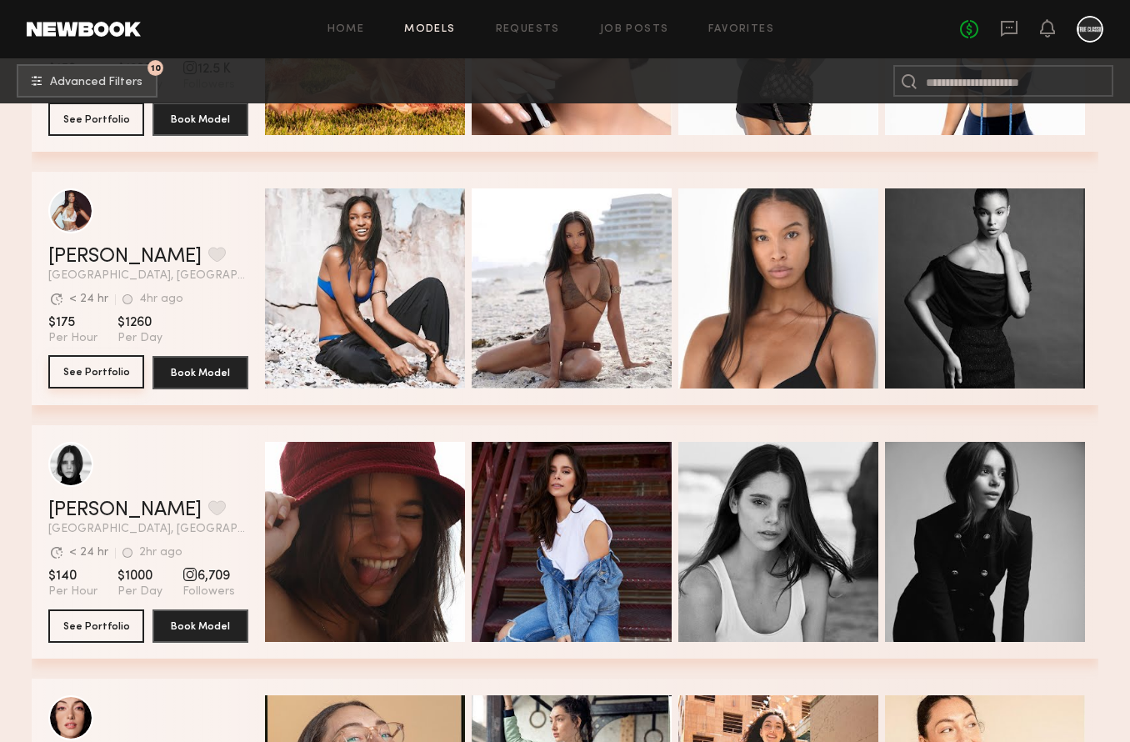
click at [90, 377] on button "See Portfolio" at bounding box center [96, 371] width 96 height 33
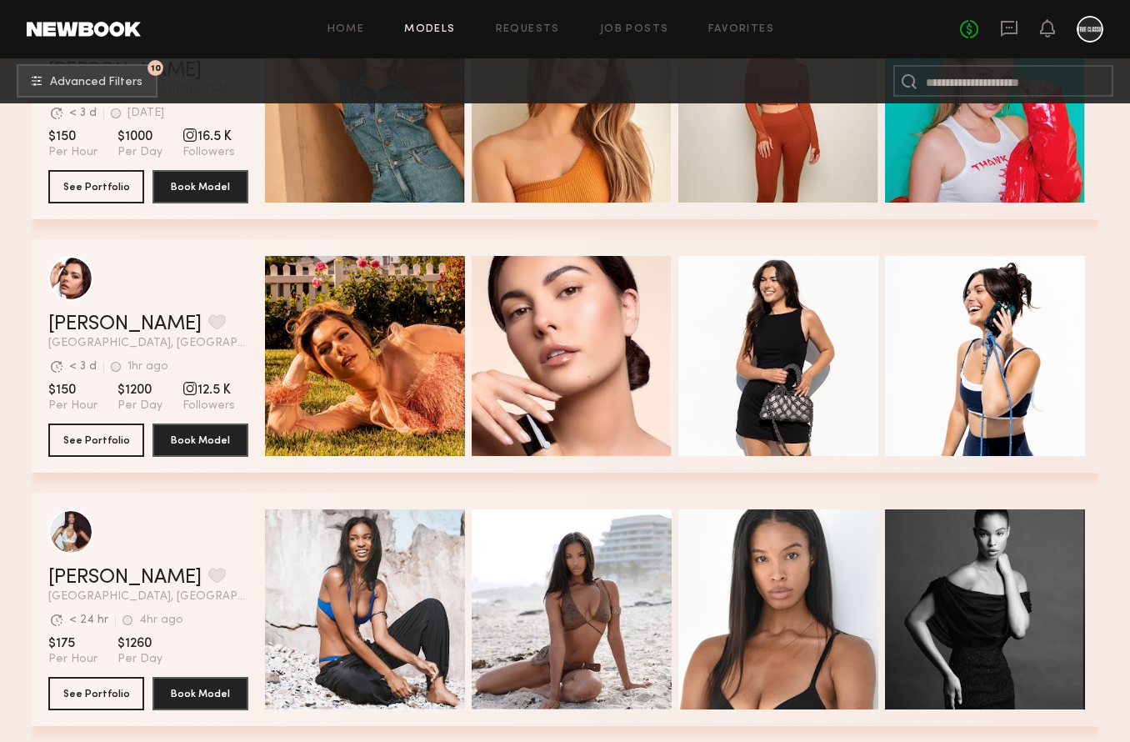
scroll to position [3158, 0]
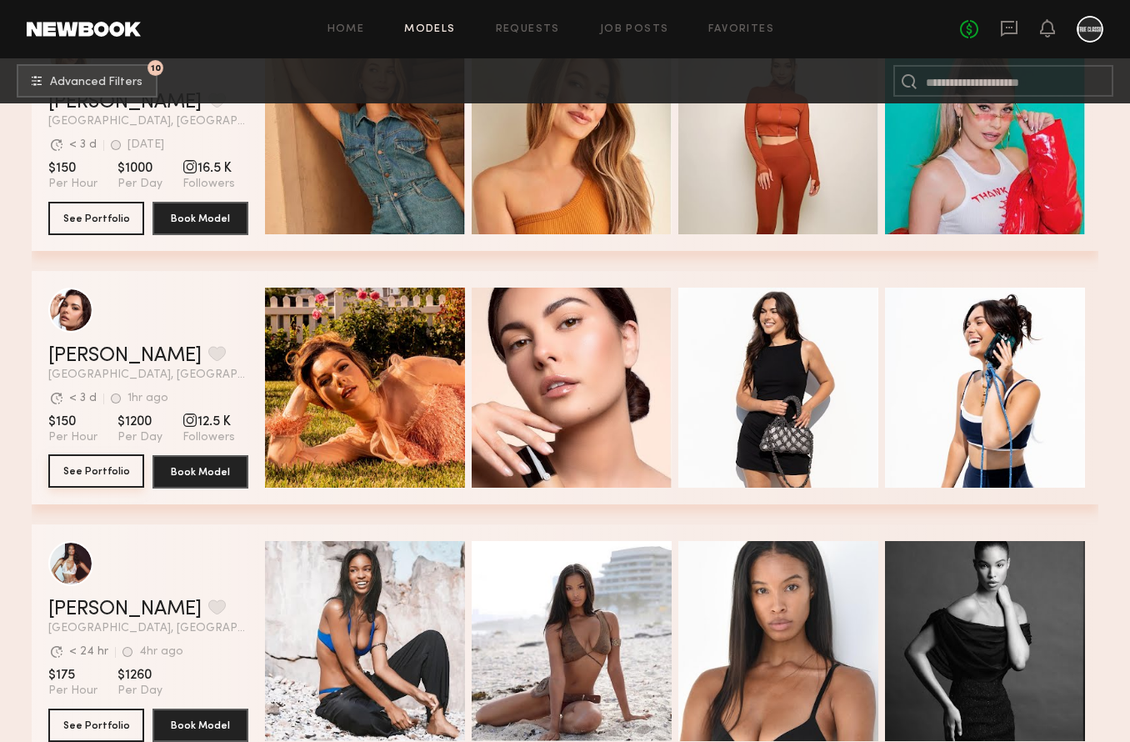
click at [85, 463] on button "See Portfolio" at bounding box center [96, 470] width 96 height 33
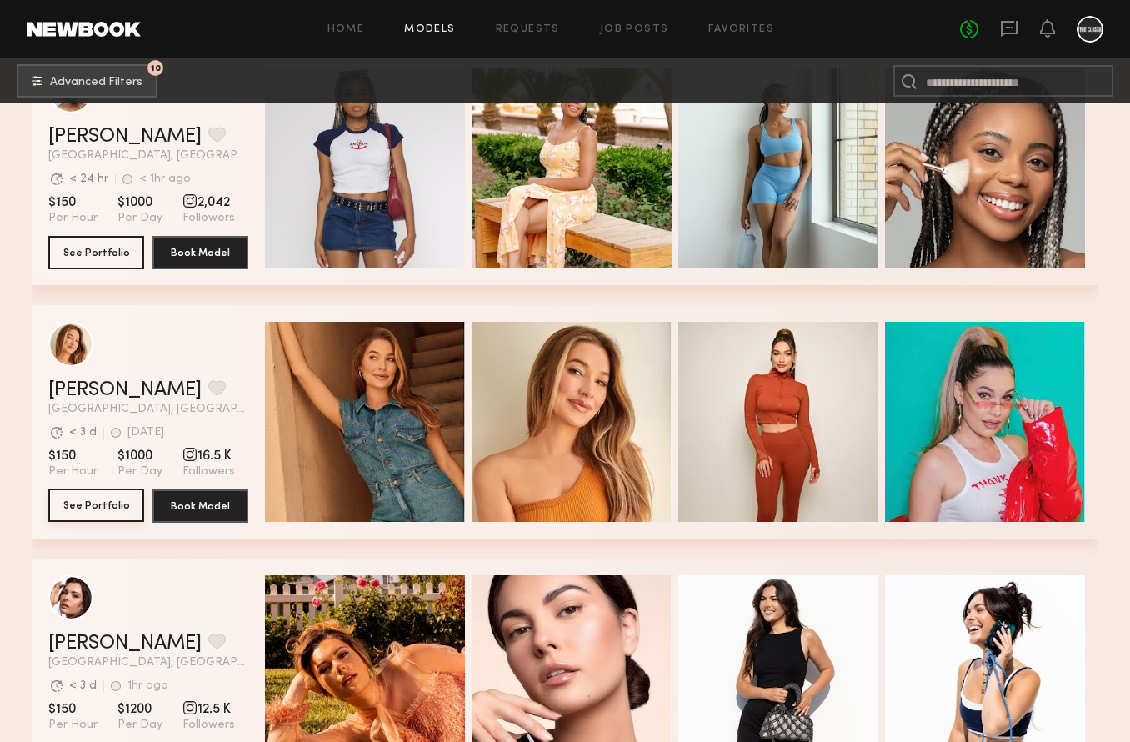
click at [92, 511] on button "See Portfolio" at bounding box center [96, 504] width 96 height 33
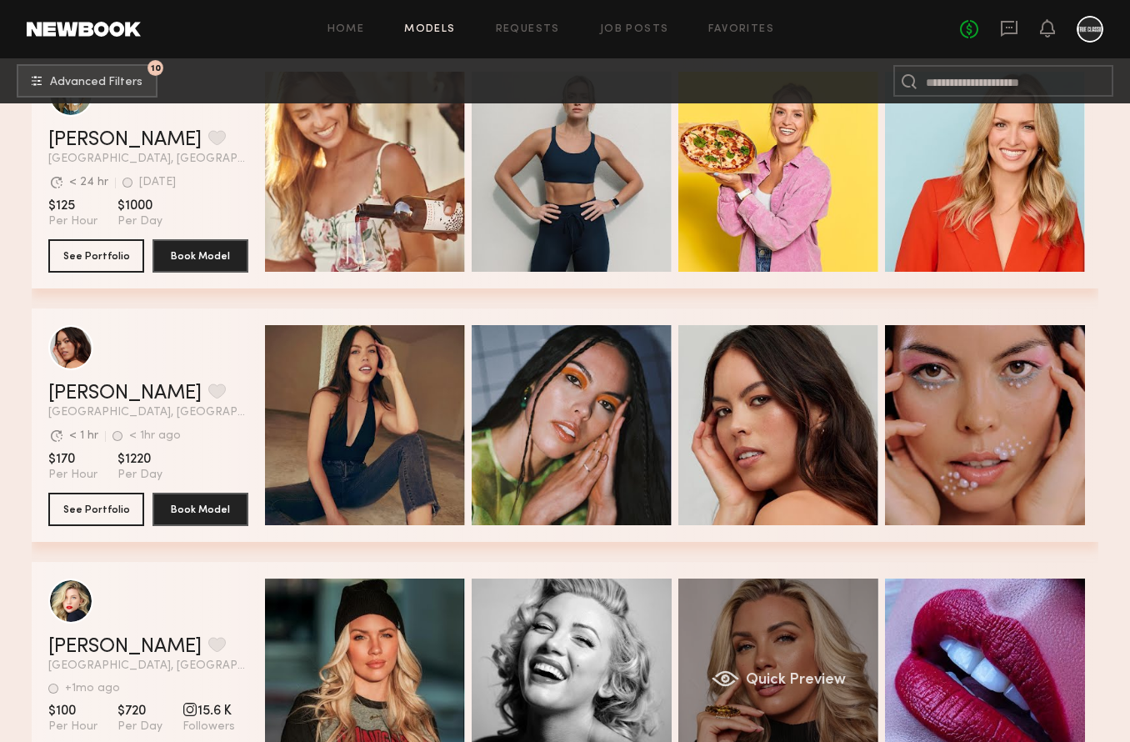
scroll to position [1663, 0]
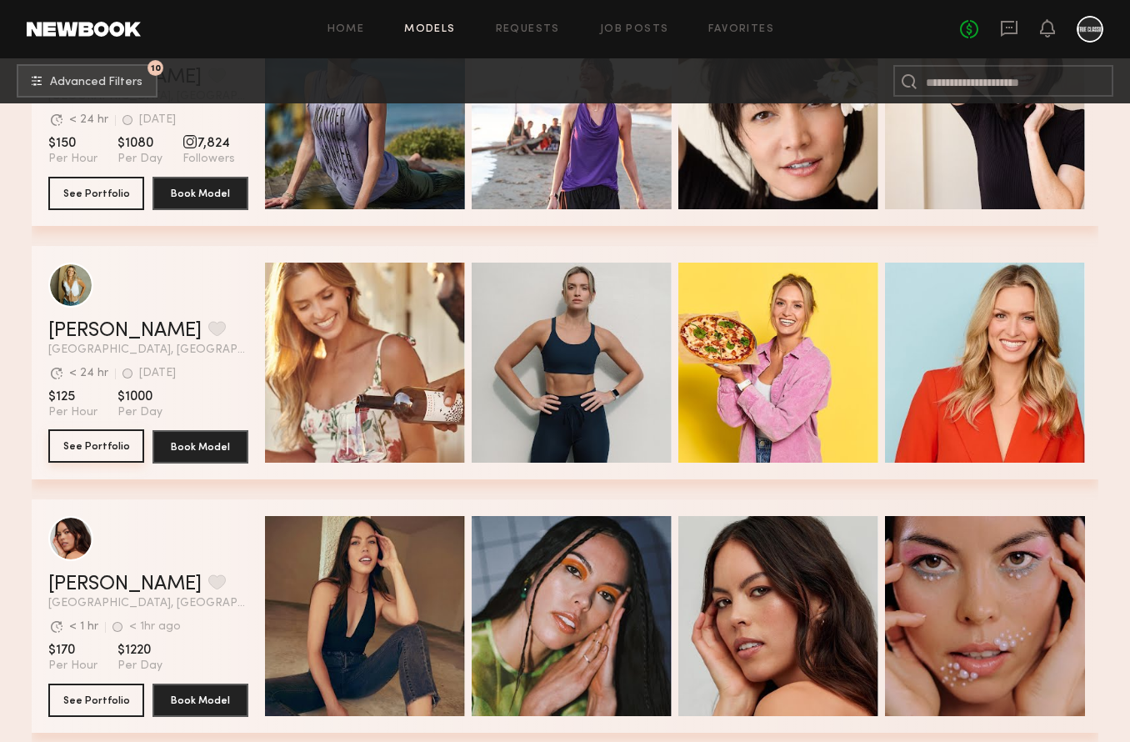
click at [77, 445] on button "See Portfolio" at bounding box center [96, 445] width 96 height 33
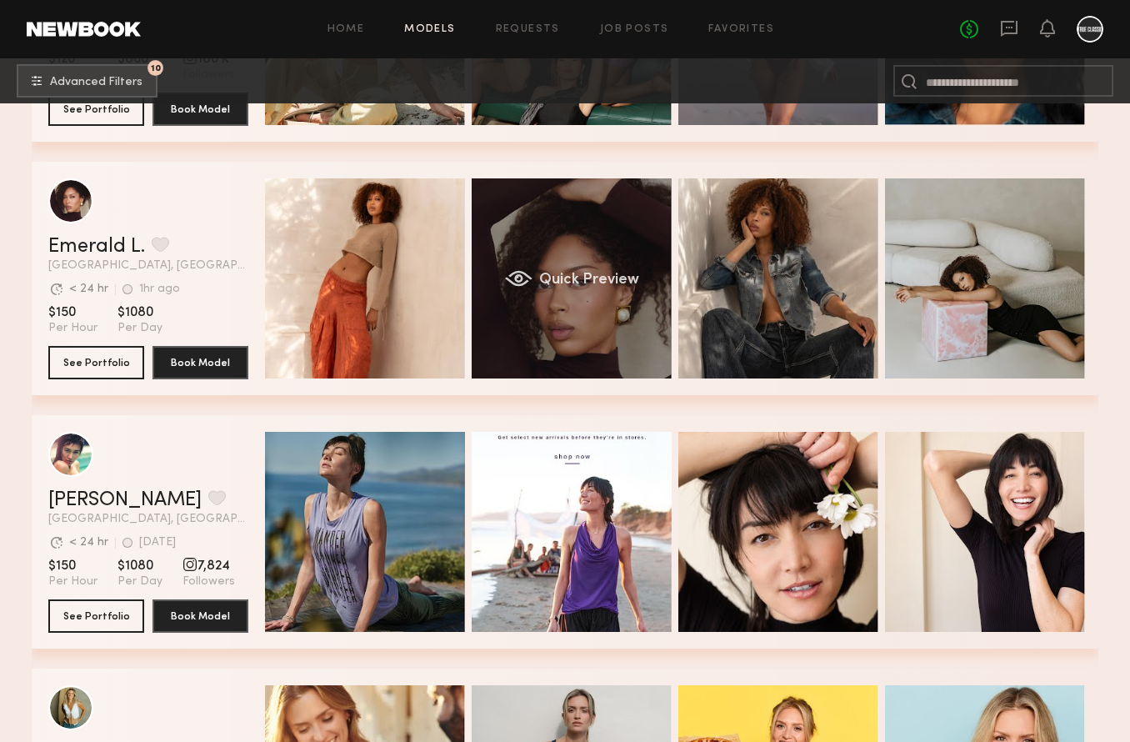
scroll to position [681, 0]
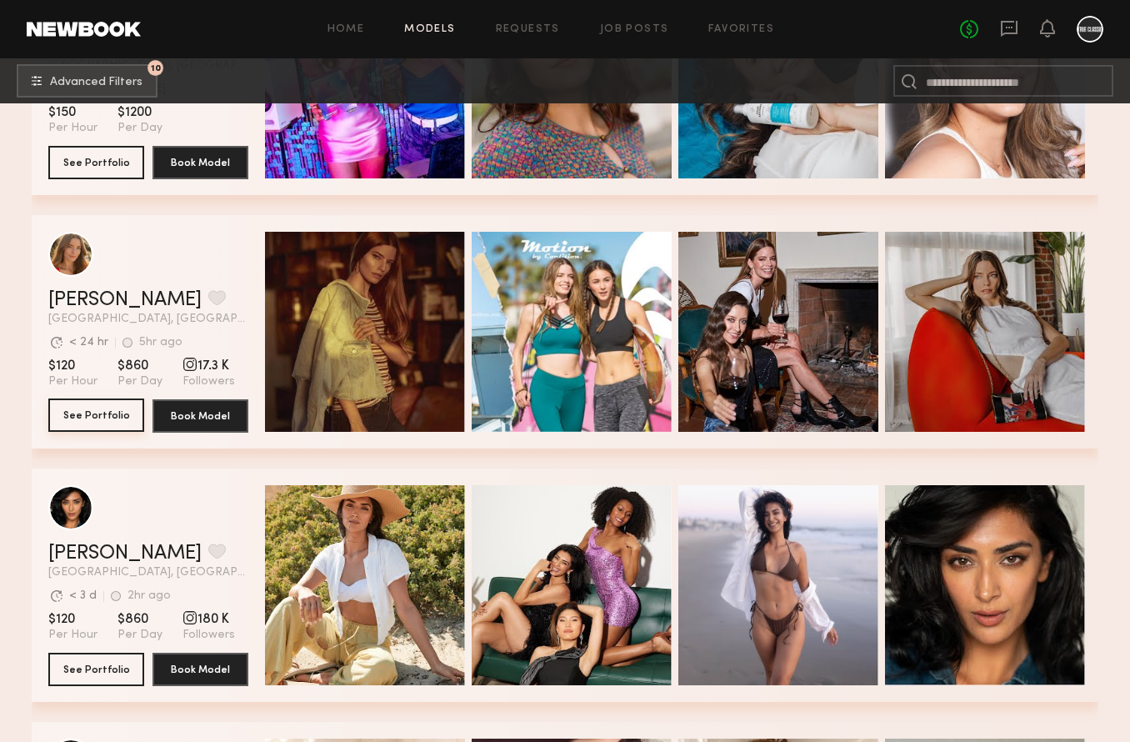
click at [102, 409] on button "See Portfolio" at bounding box center [96, 414] width 96 height 33
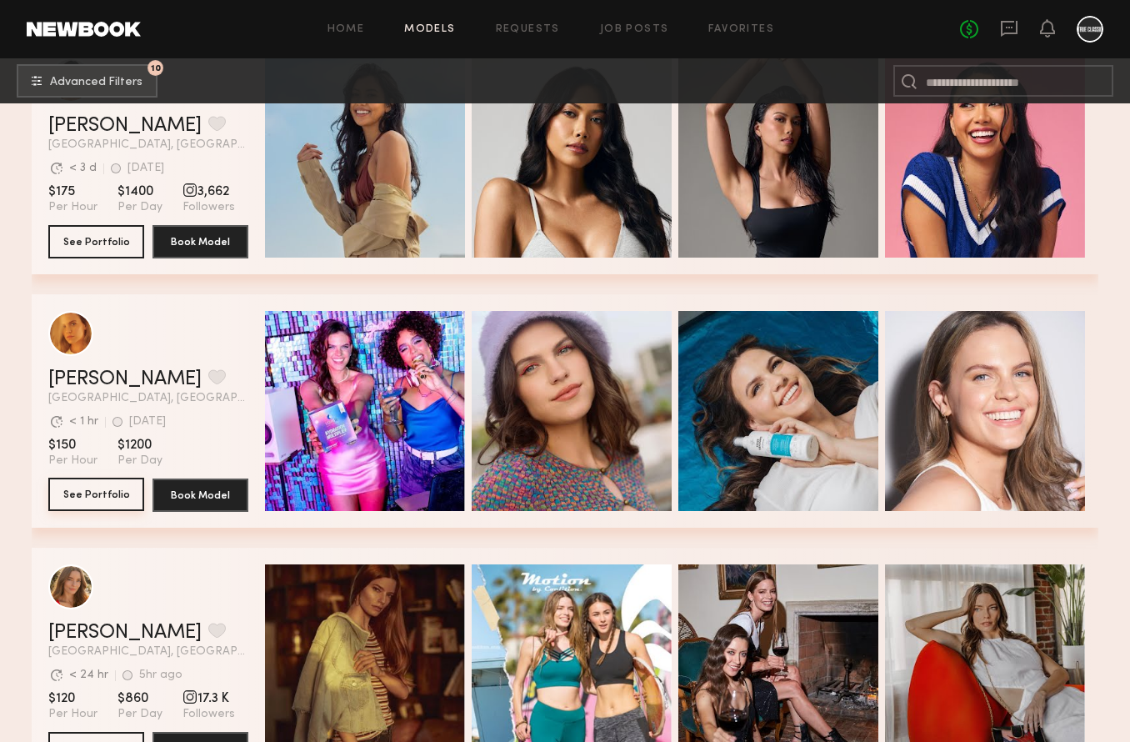
click at [108, 499] on button "See Portfolio" at bounding box center [96, 493] width 96 height 33
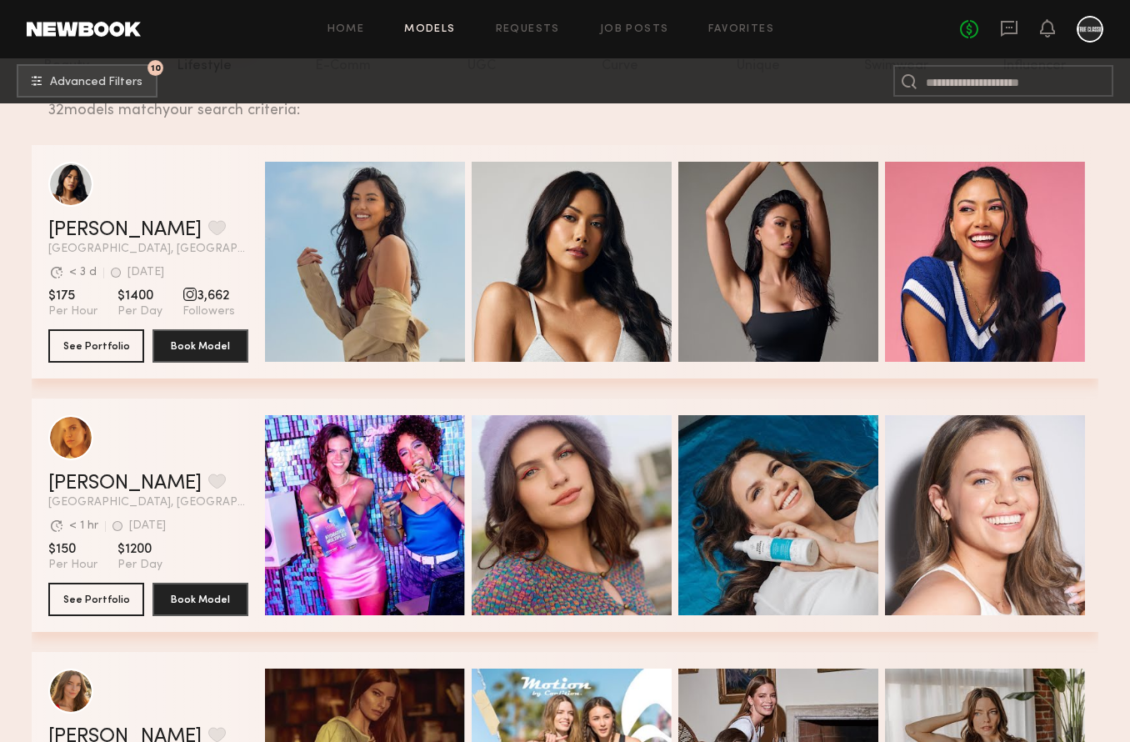
scroll to position [222, 0]
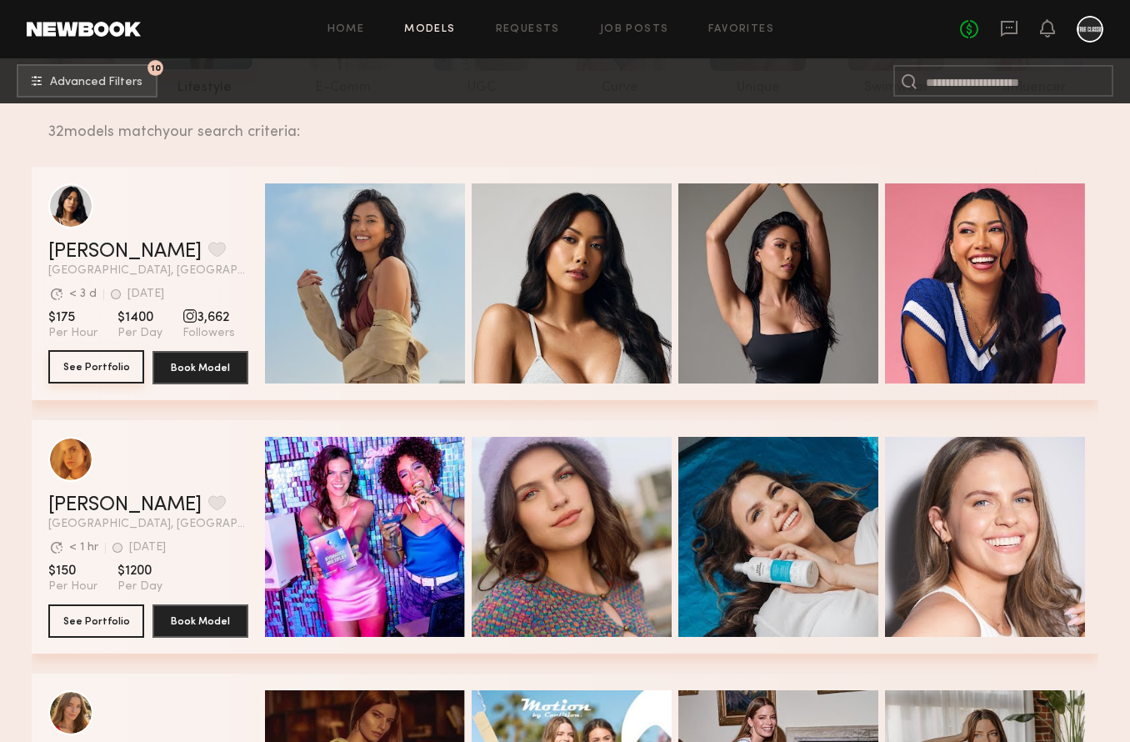
click at [116, 369] on button "See Portfolio" at bounding box center [96, 366] width 96 height 33
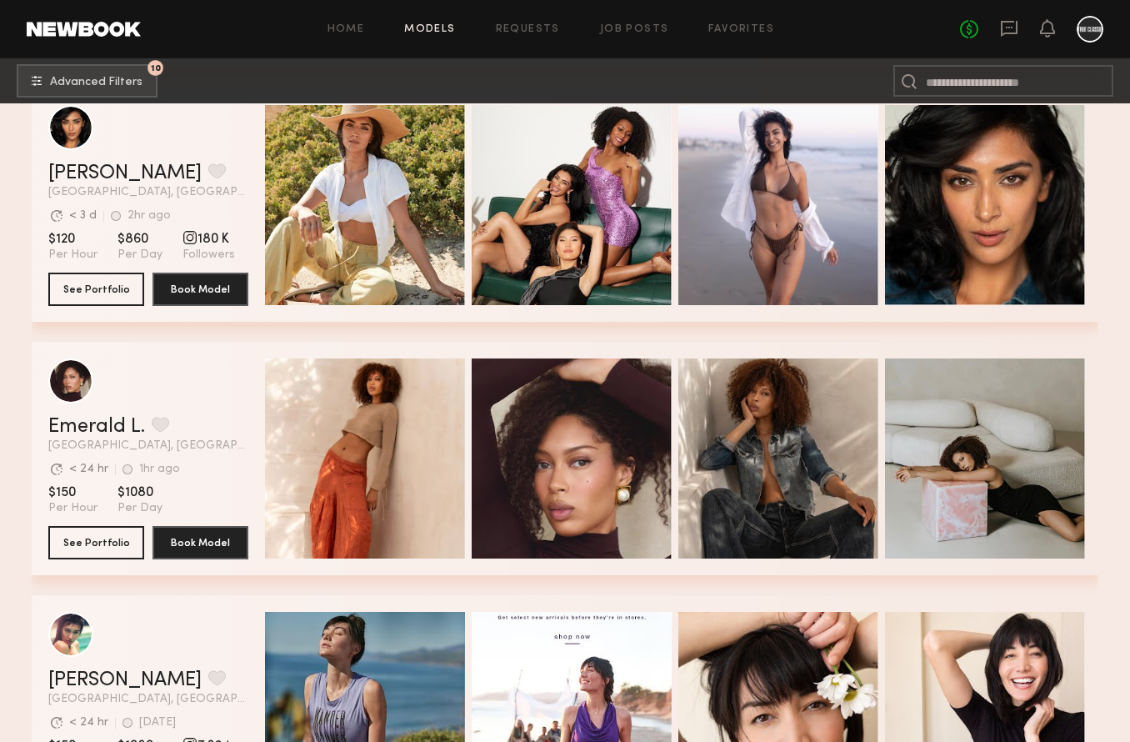
scroll to position [1836, 0]
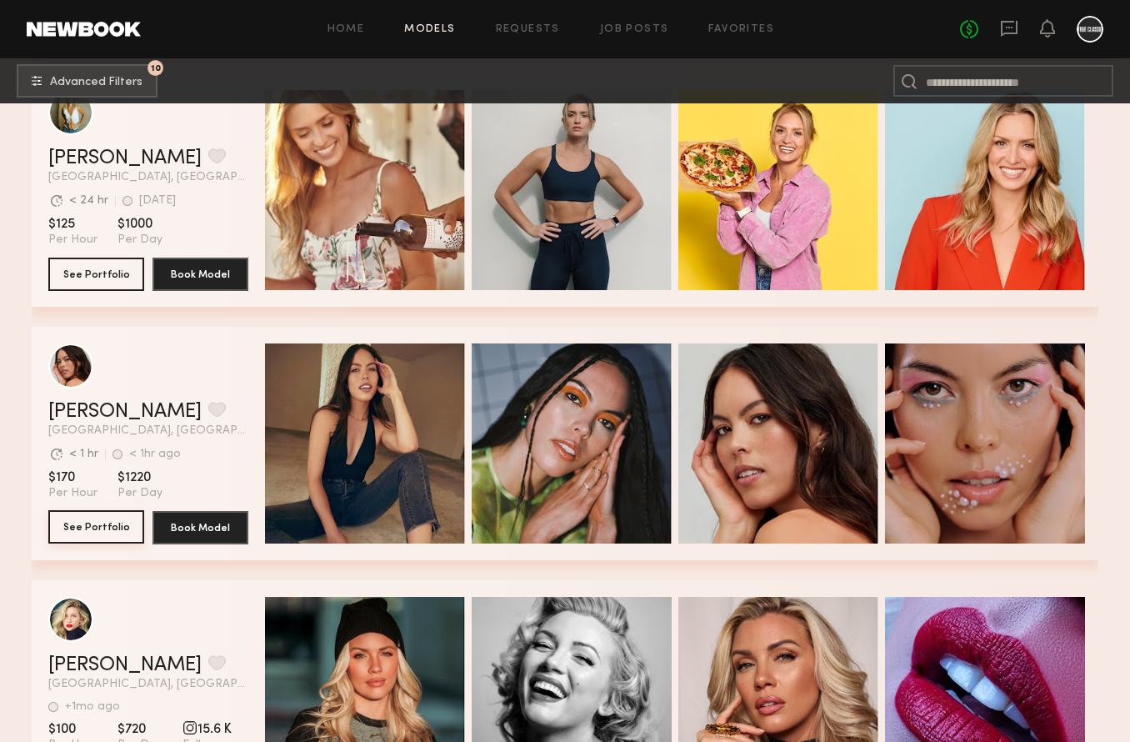
click at [112, 527] on button "See Portfolio" at bounding box center [96, 526] width 96 height 33
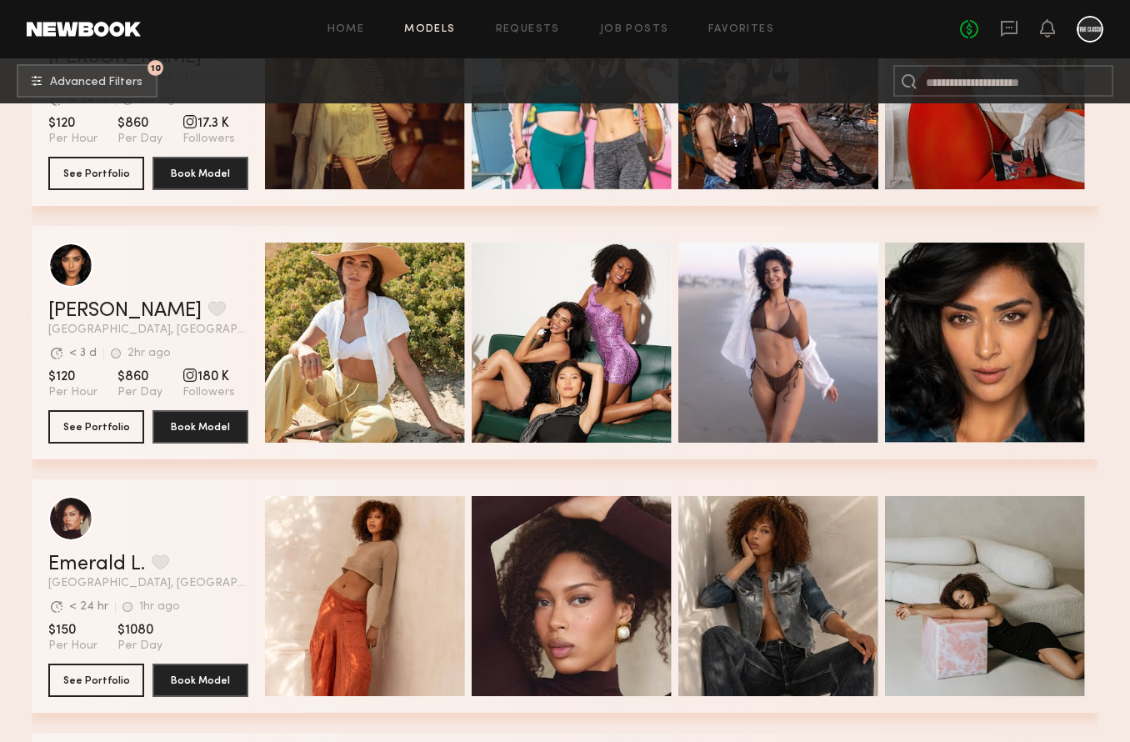
scroll to position [1109, 0]
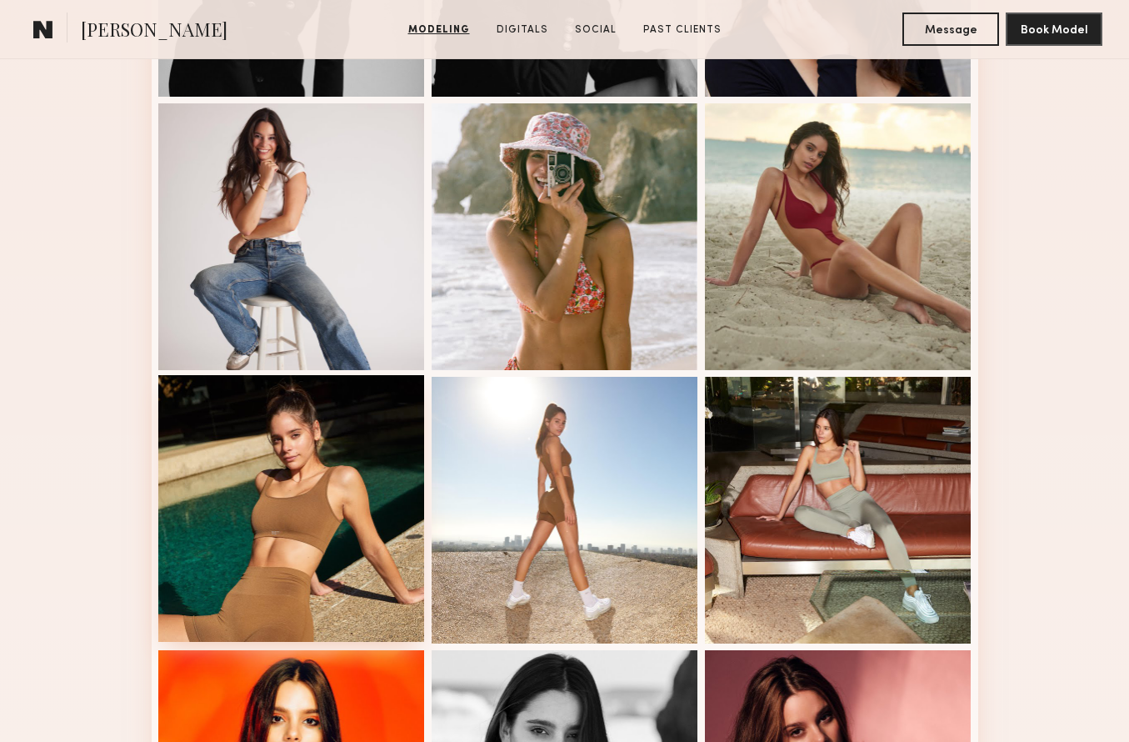
scroll to position [122, 0]
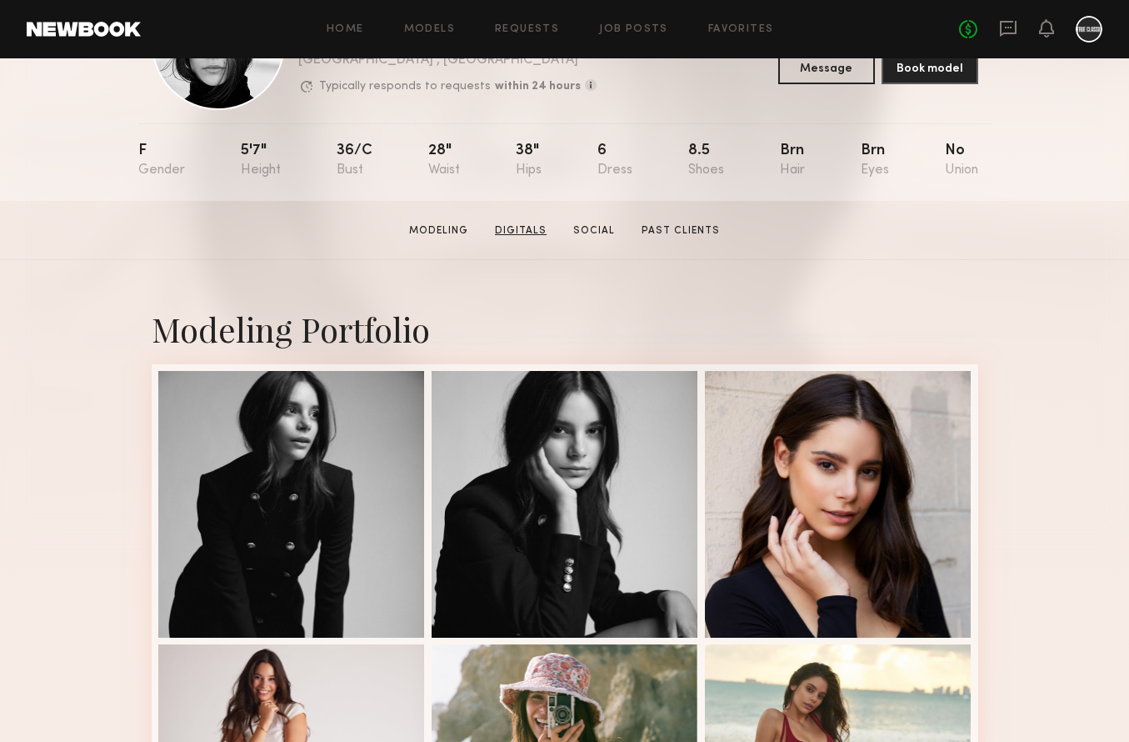
click at [512, 226] on link "Digitals" at bounding box center [520, 230] width 65 height 15
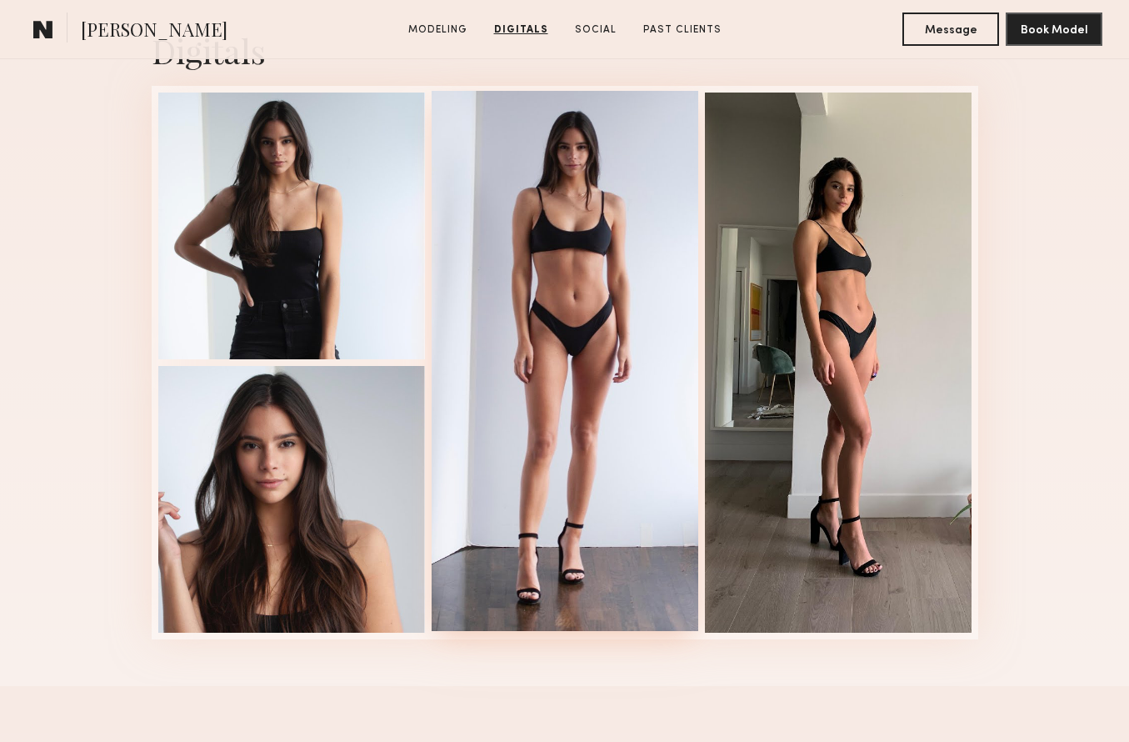
scroll to position [1788, 0]
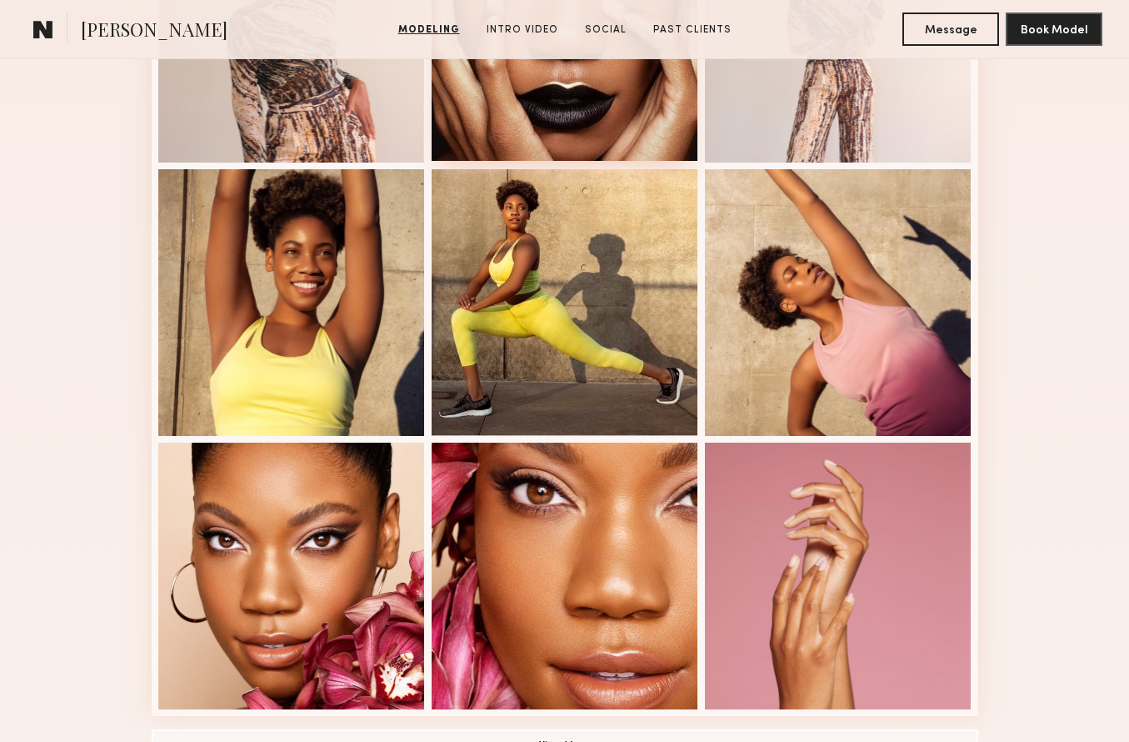
scroll to position [1067, 0]
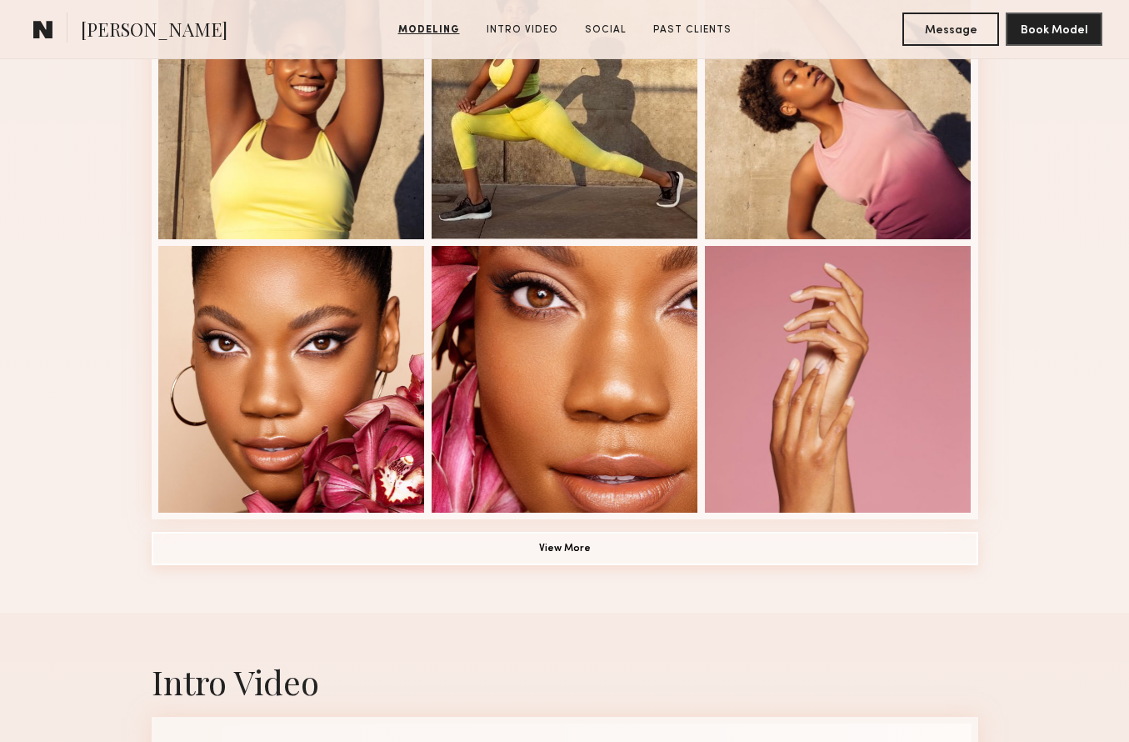
click at [602, 558] on button "View More" at bounding box center [565, 548] width 827 height 33
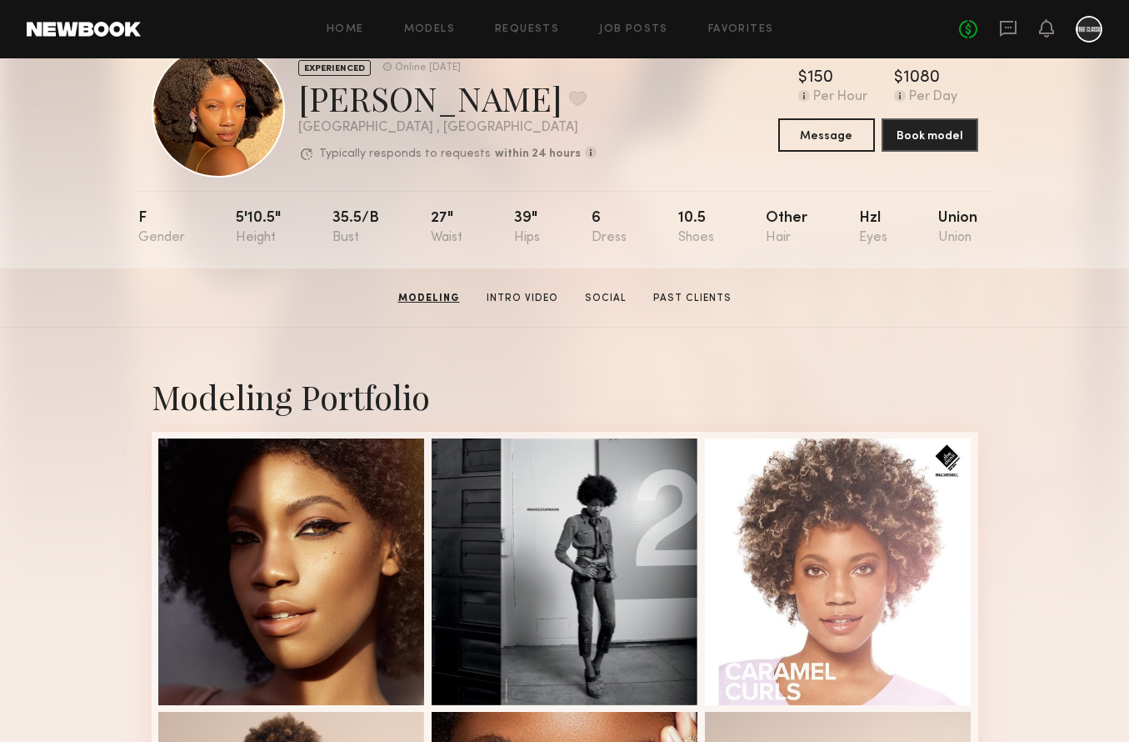
scroll to position [0, 0]
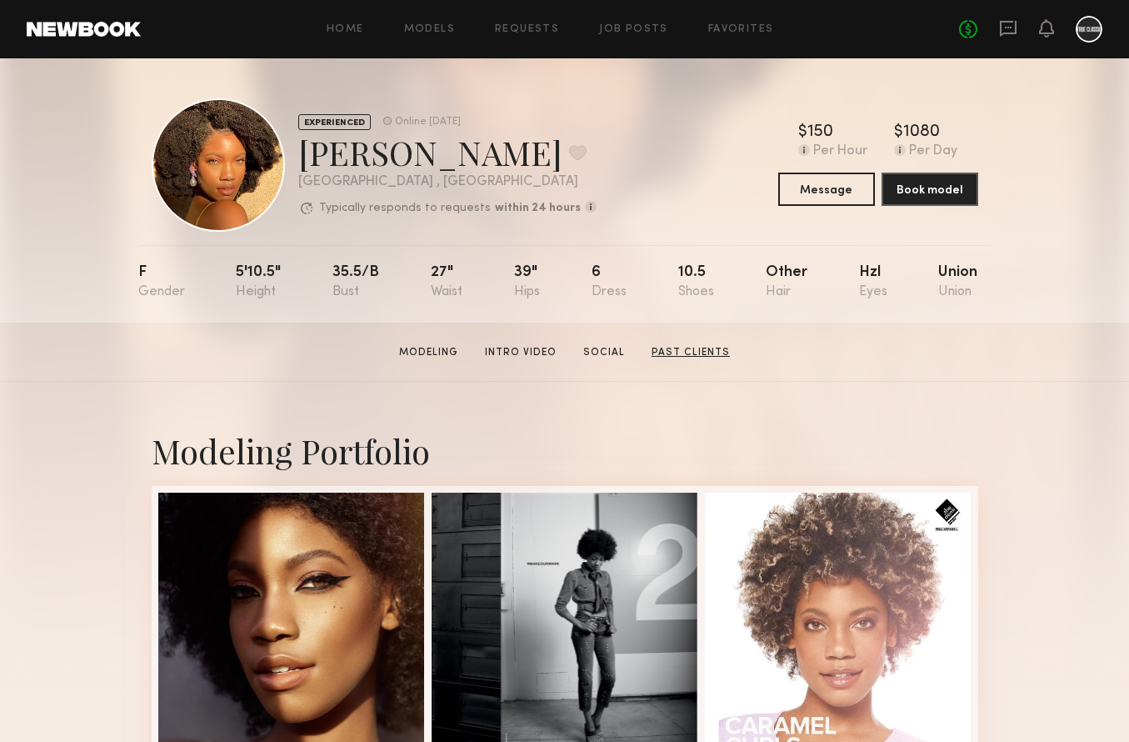
click at [657, 352] on link "Past Clients" at bounding box center [691, 352] width 92 height 15
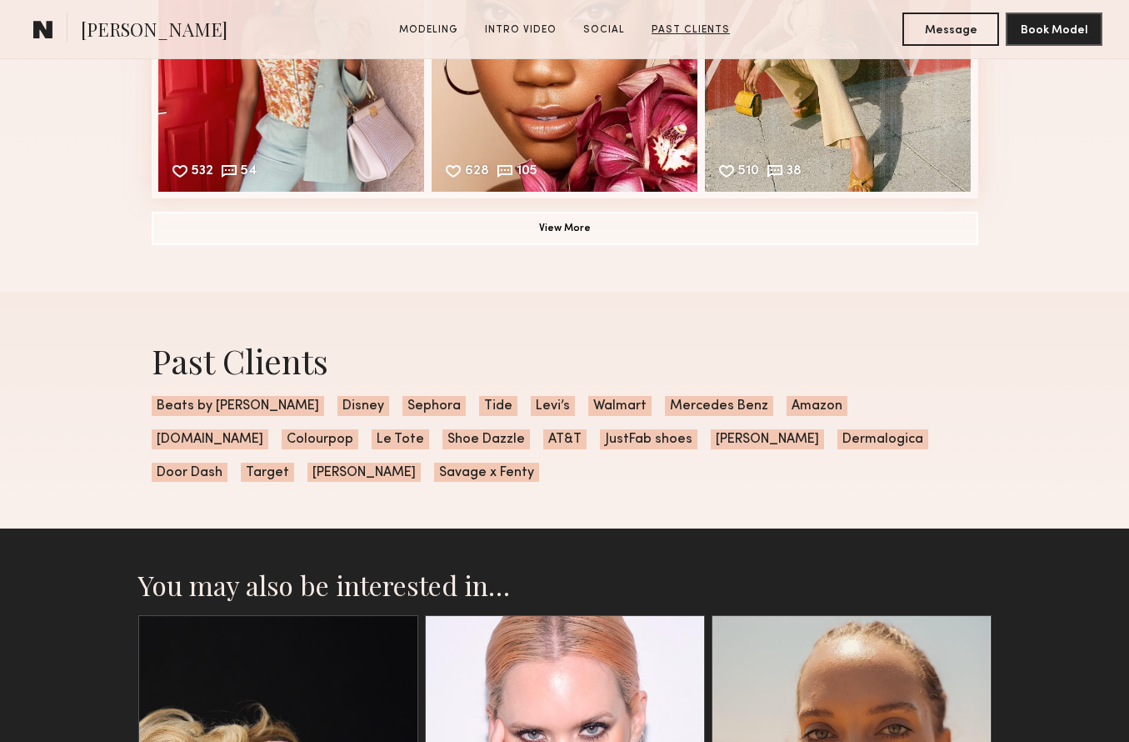
scroll to position [3739, 0]
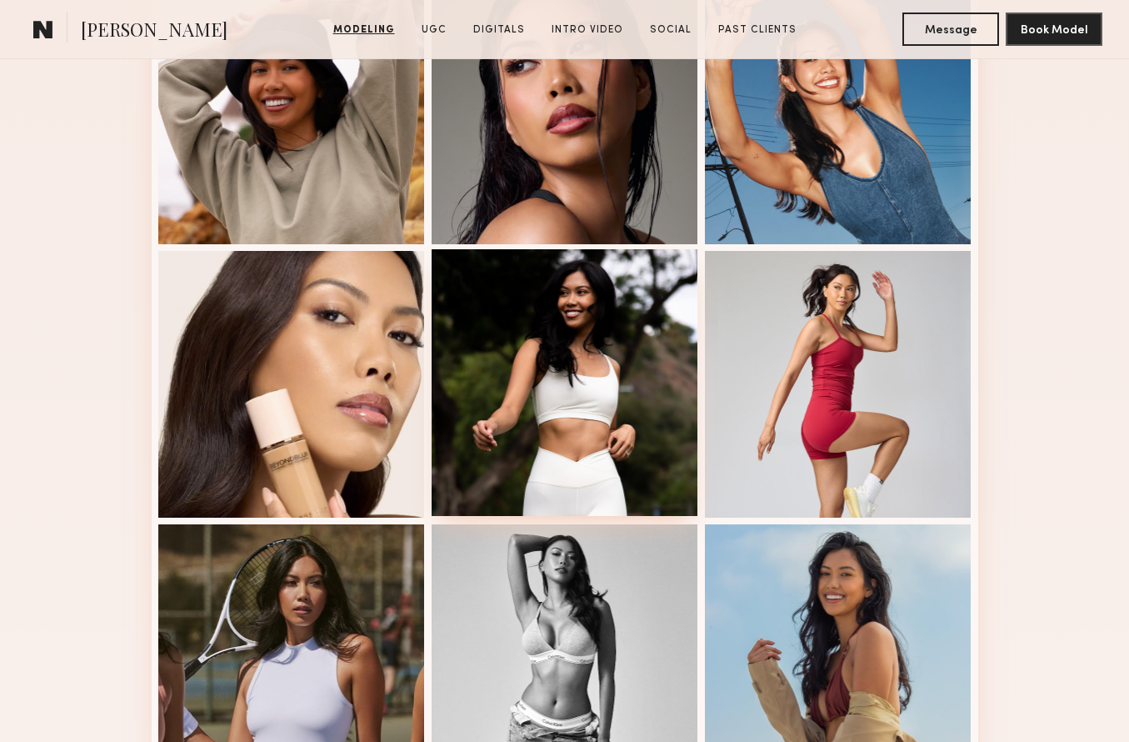
scroll to position [1146, 0]
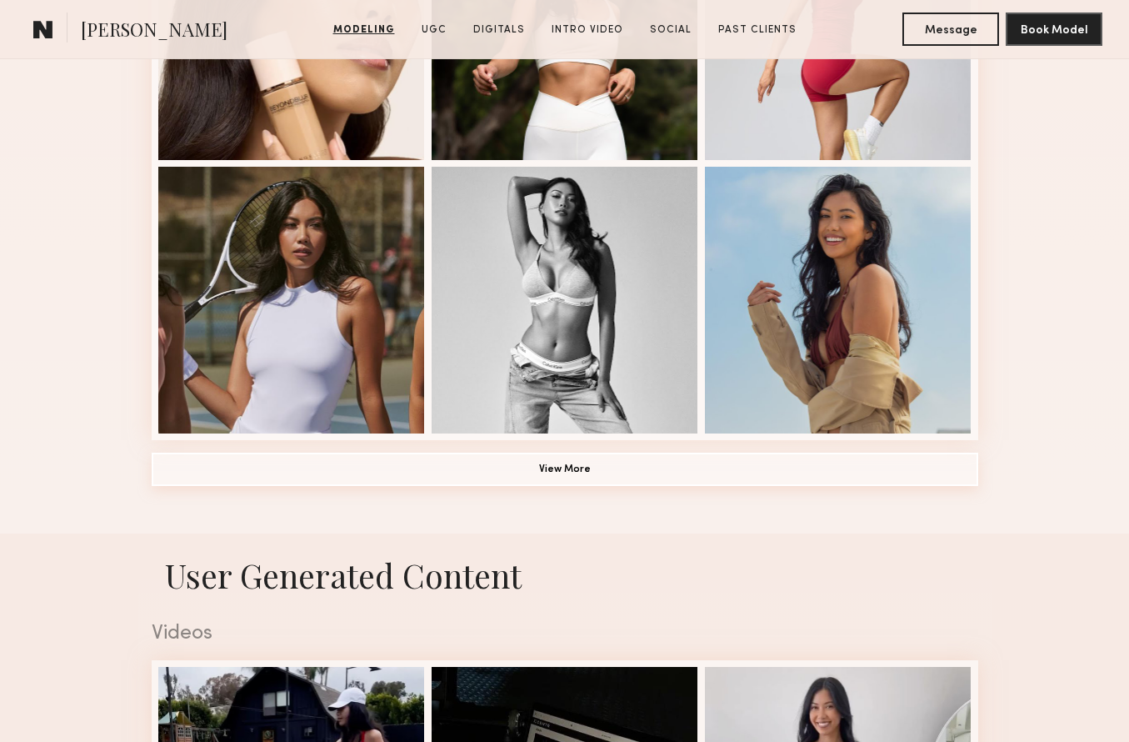
click at [601, 464] on button "View More" at bounding box center [565, 468] width 827 height 33
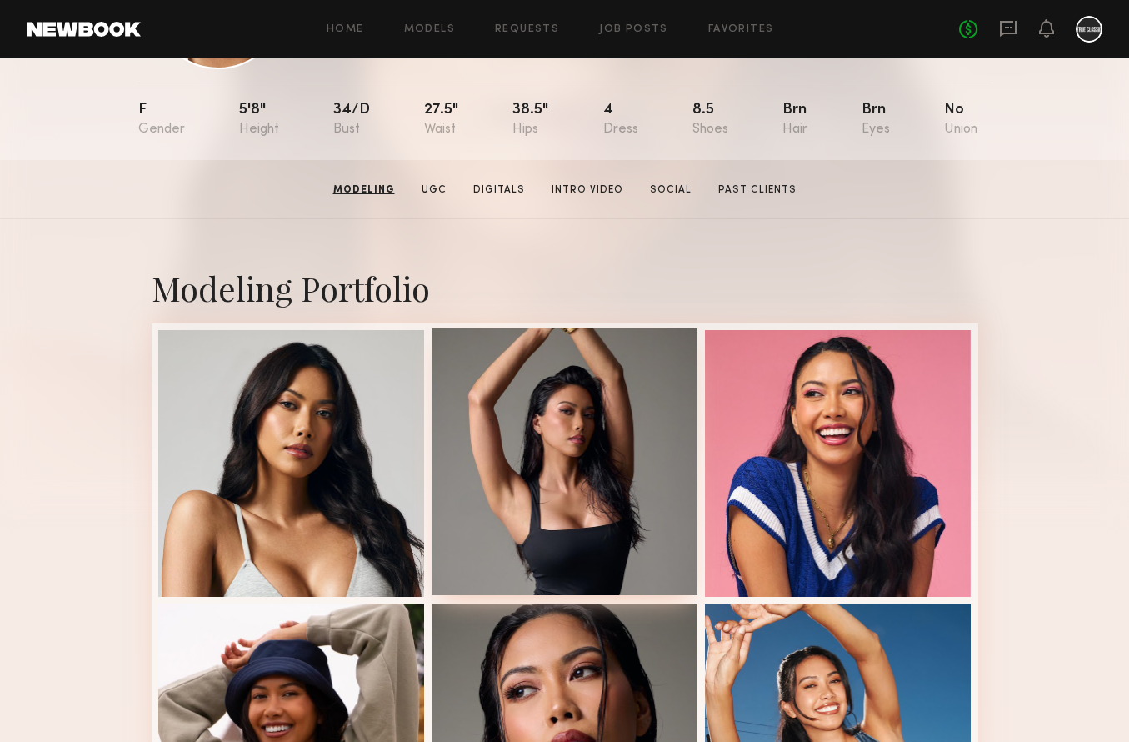
scroll to position [0, 0]
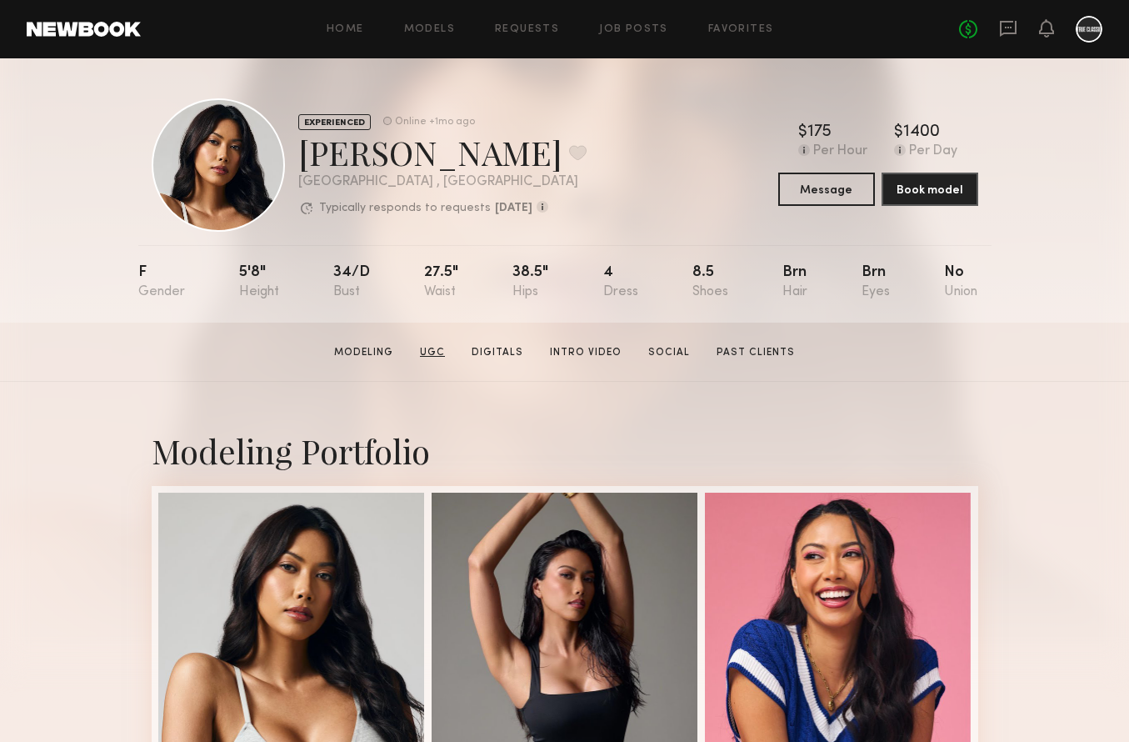
click at [446, 353] on link "UGC" at bounding box center [432, 352] width 38 height 15
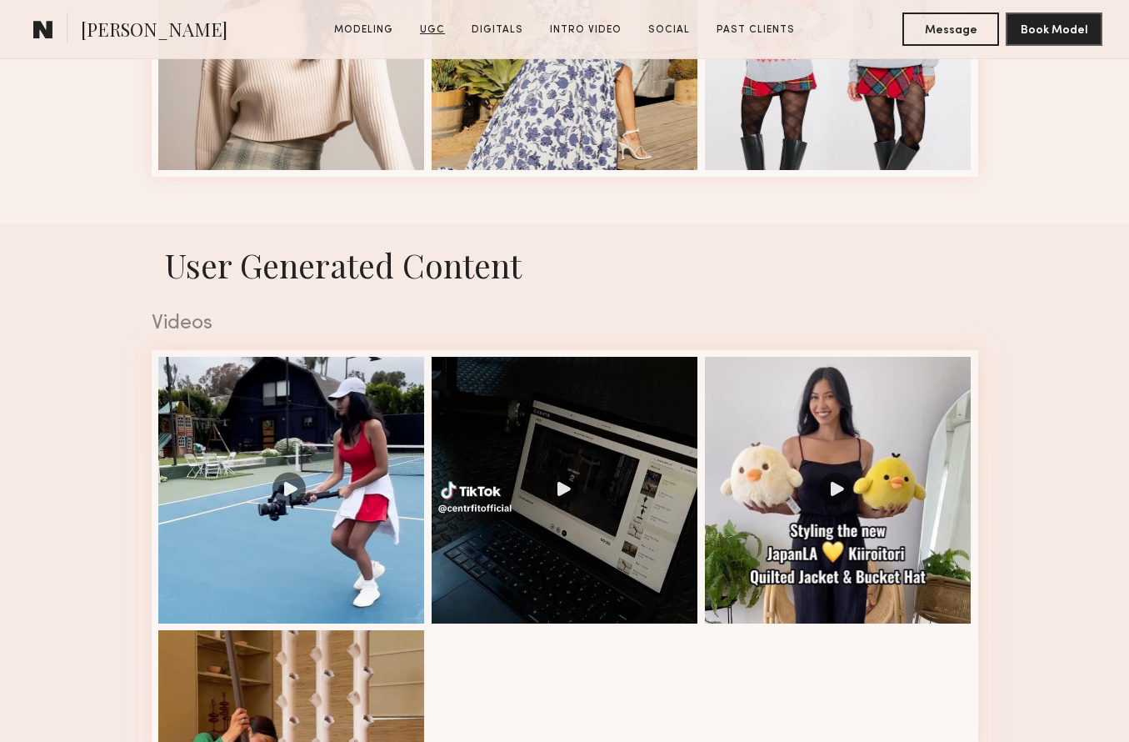
scroll to position [2626, 0]
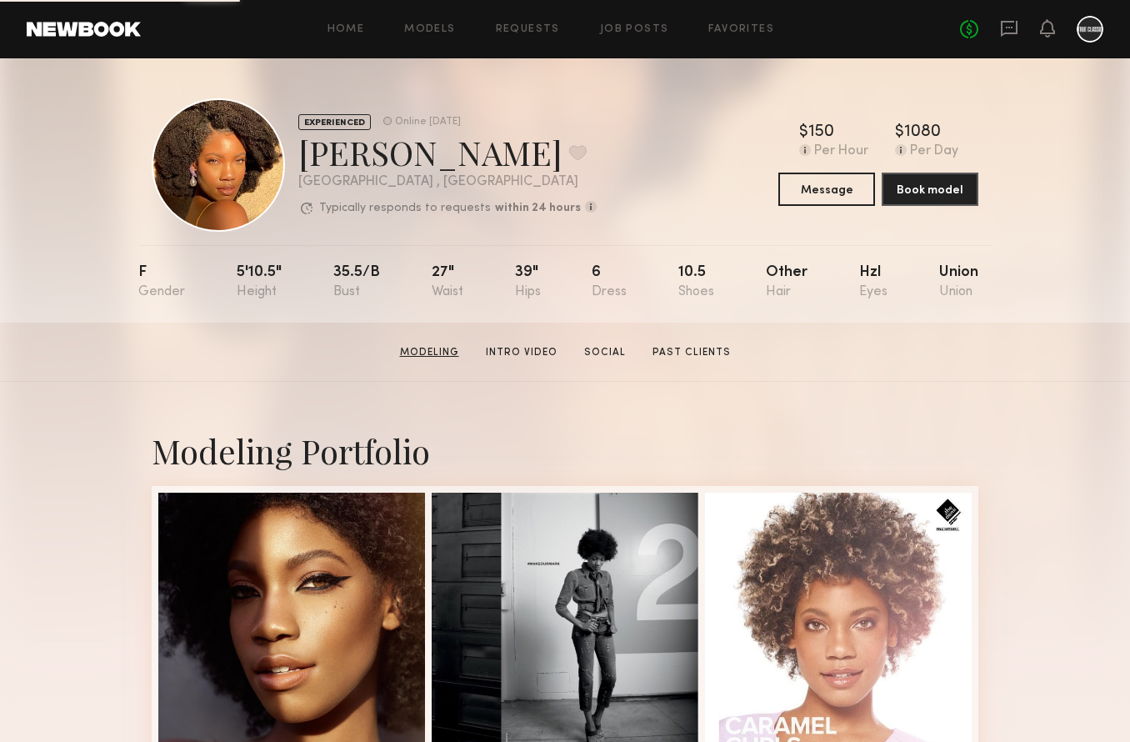
click at [427, 352] on link "Modeling" at bounding box center [429, 352] width 72 height 15
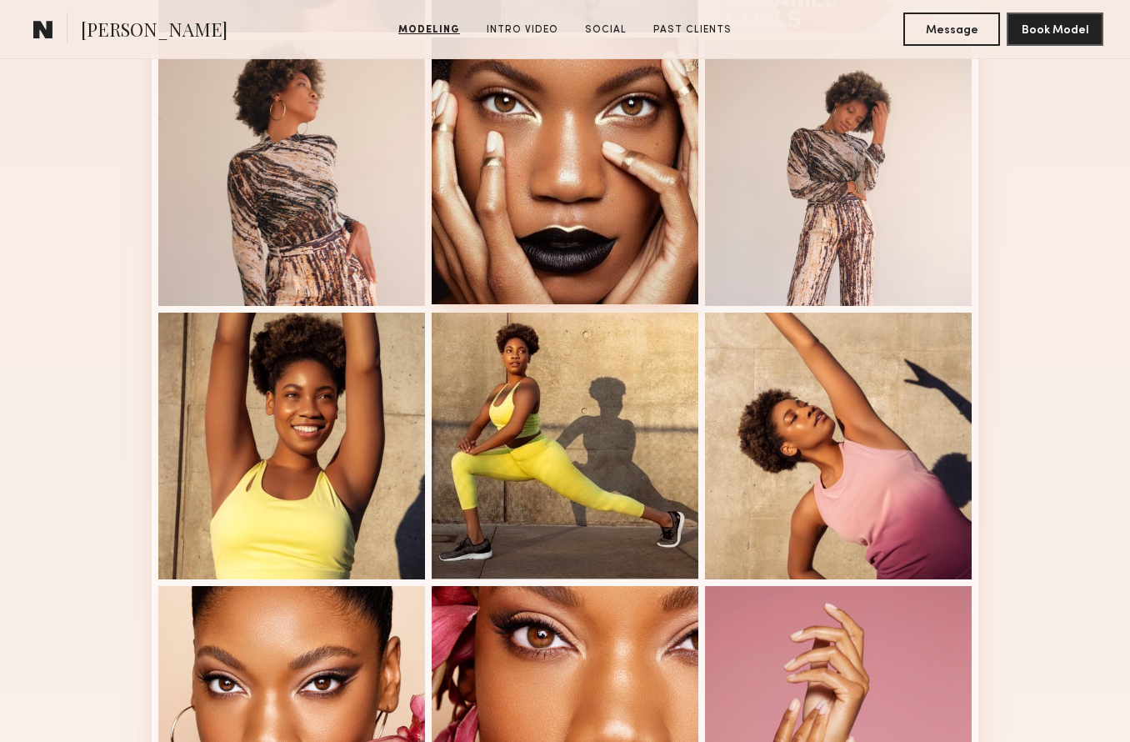
scroll to position [1269, 0]
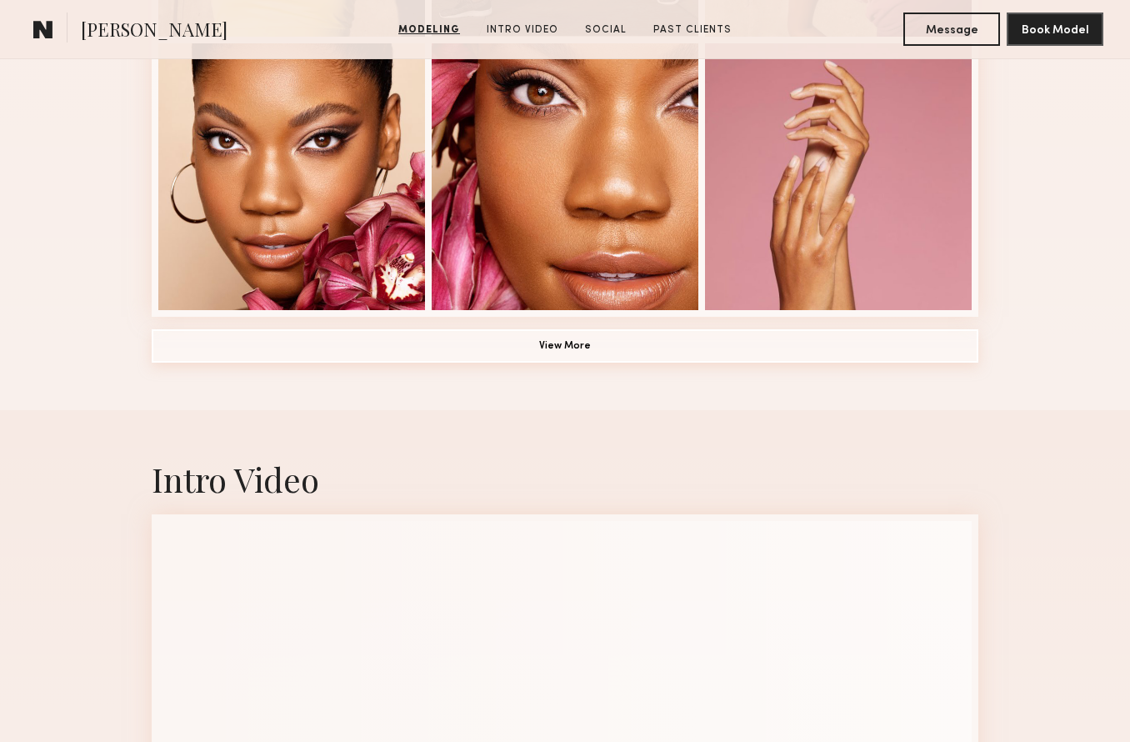
click at [636, 344] on button "View More" at bounding box center [565, 345] width 827 height 33
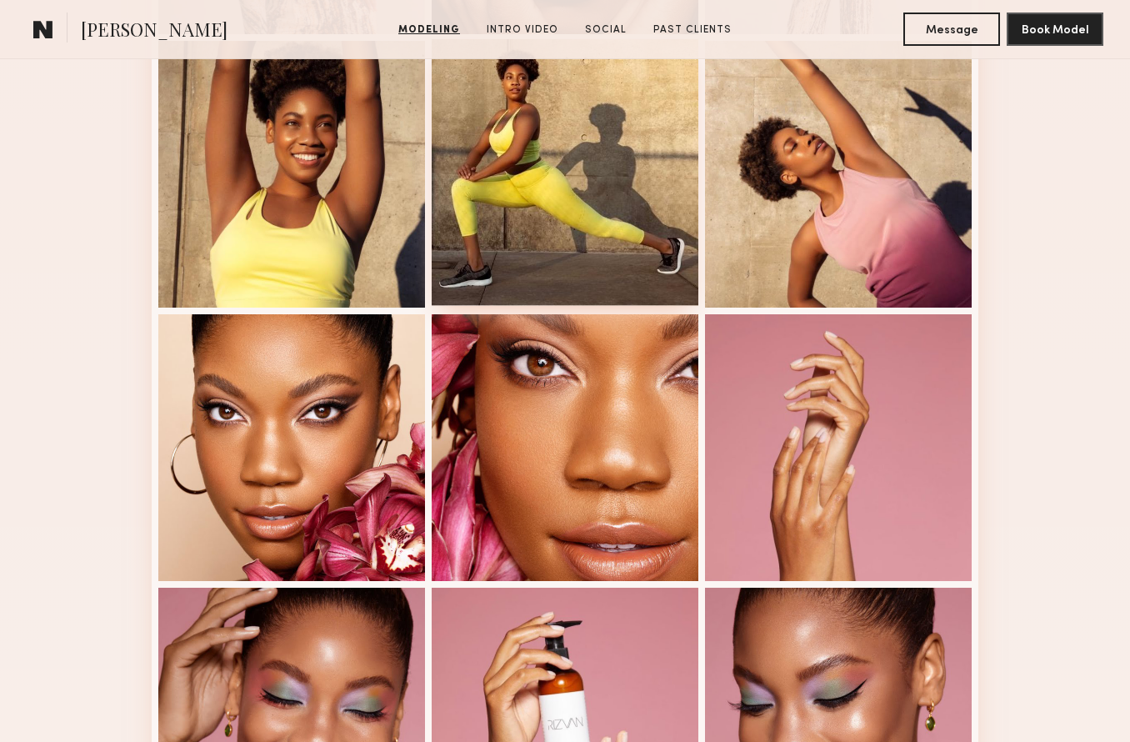
scroll to position [195, 0]
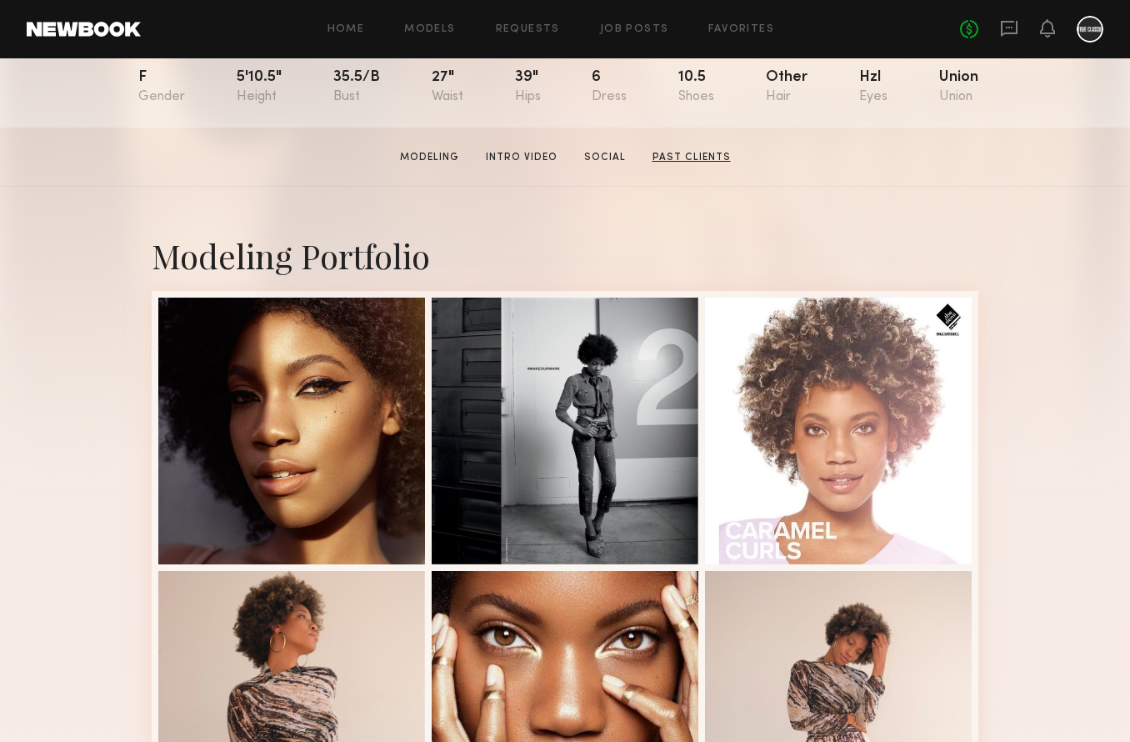
click at [697, 152] on link "Past Clients" at bounding box center [692, 157] width 92 height 15
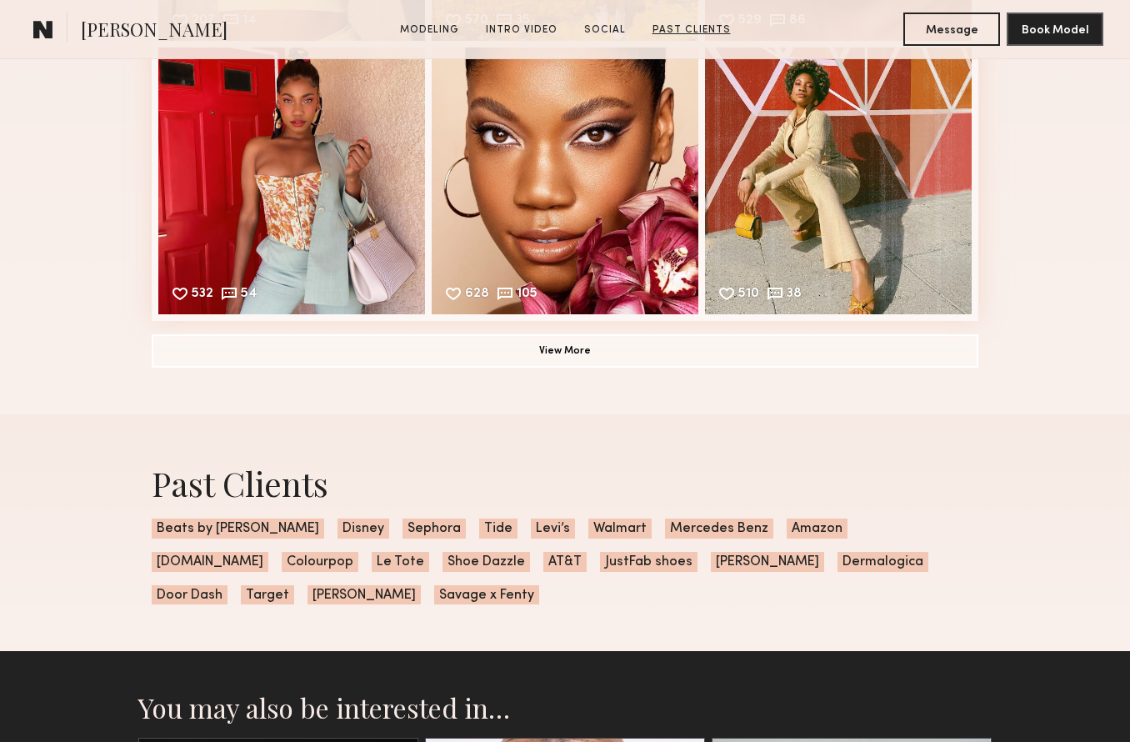
scroll to position [3739, 0]
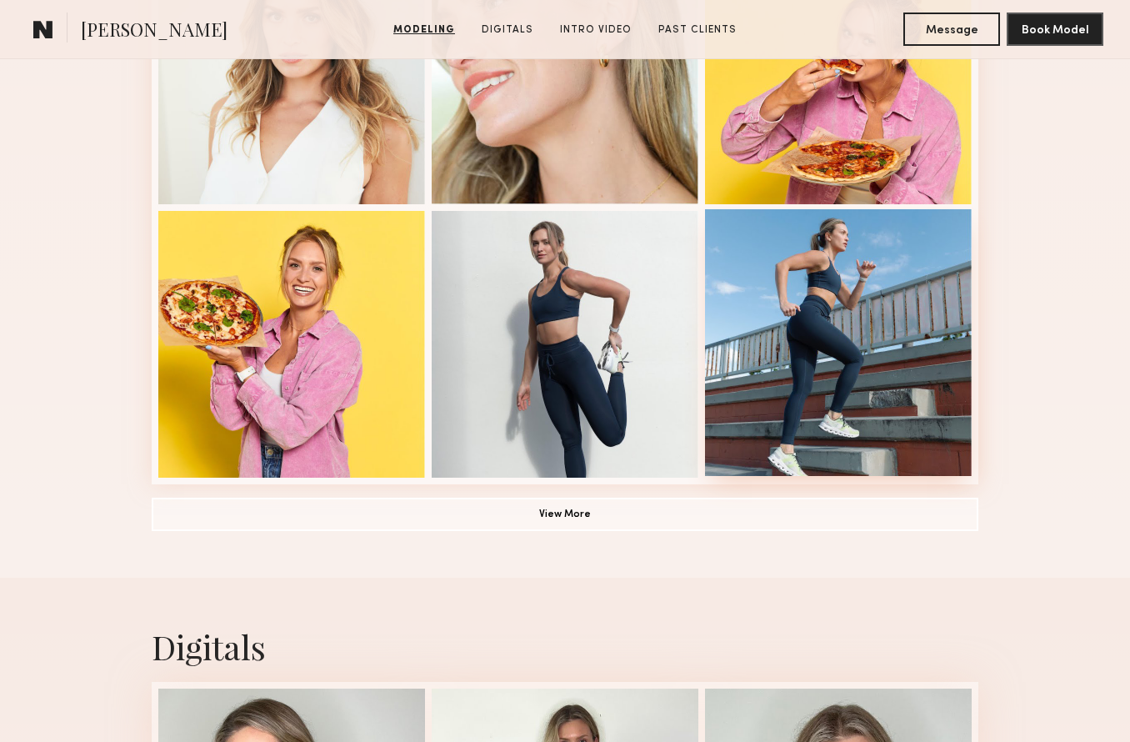
scroll to position [1105, 0]
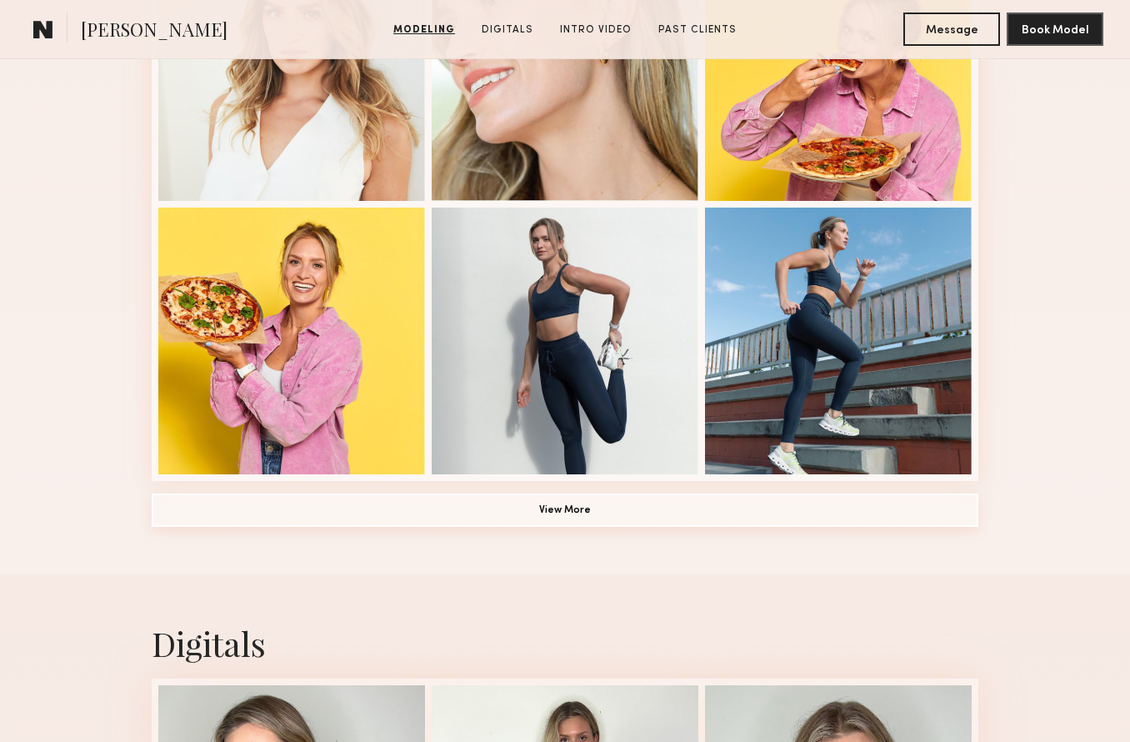
click at [579, 515] on button "View More" at bounding box center [565, 509] width 827 height 33
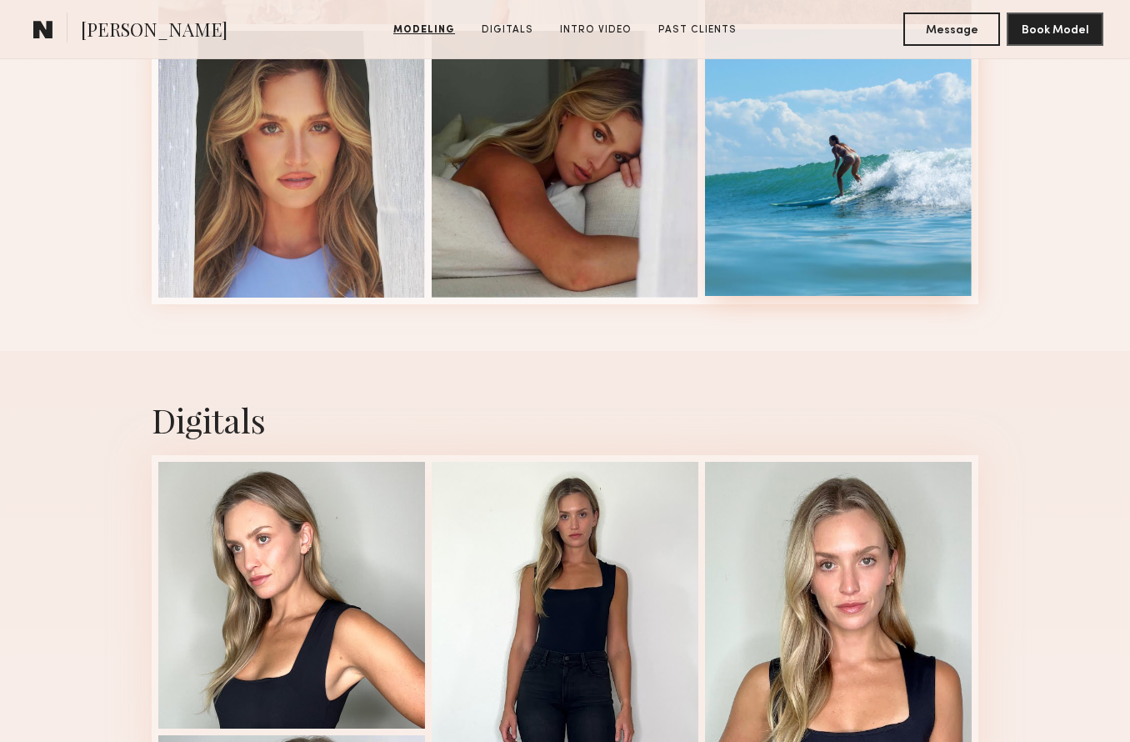
scroll to position [2782, 0]
